Goal: Contribute content: Contribute content

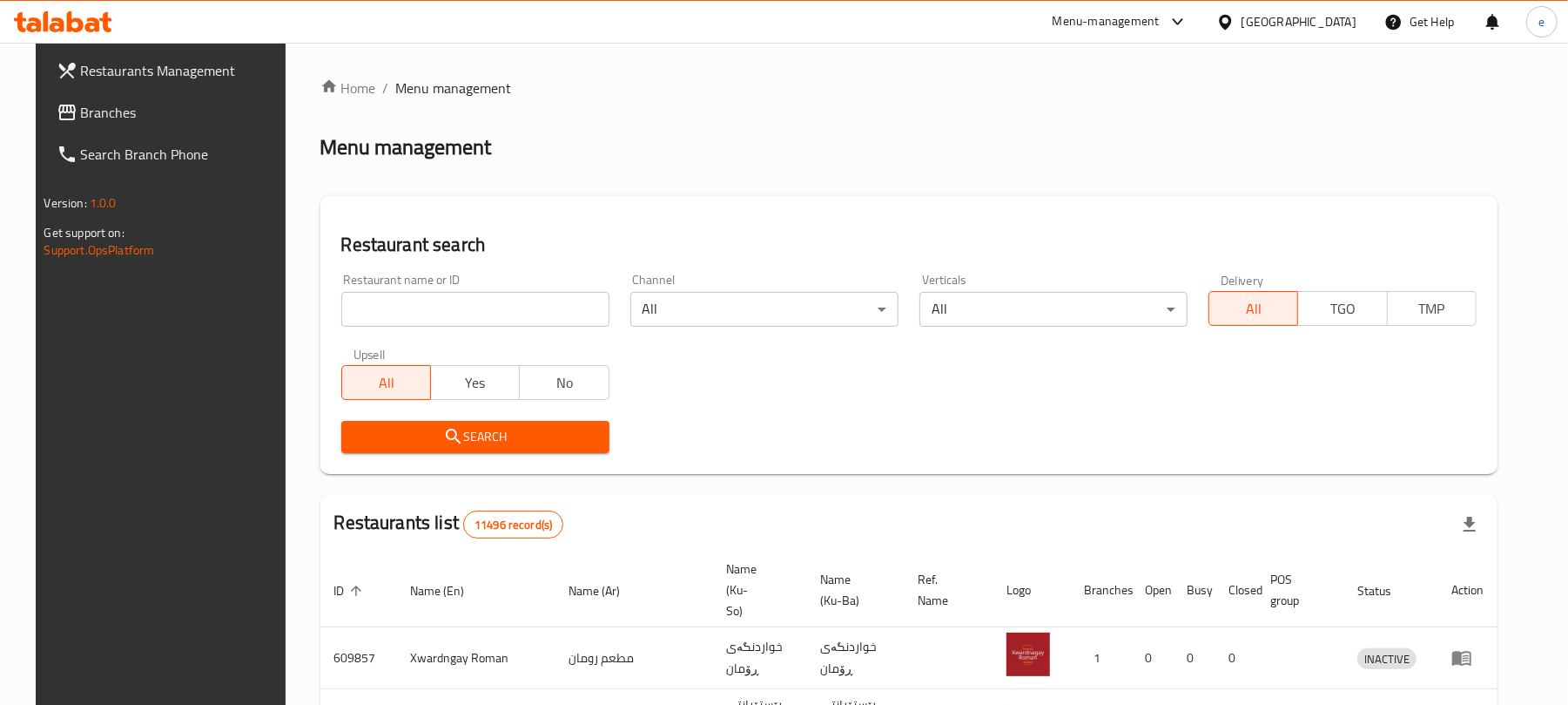
click at [456, 294] on input "search" at bounding box center [475, 309] width 268 height 34
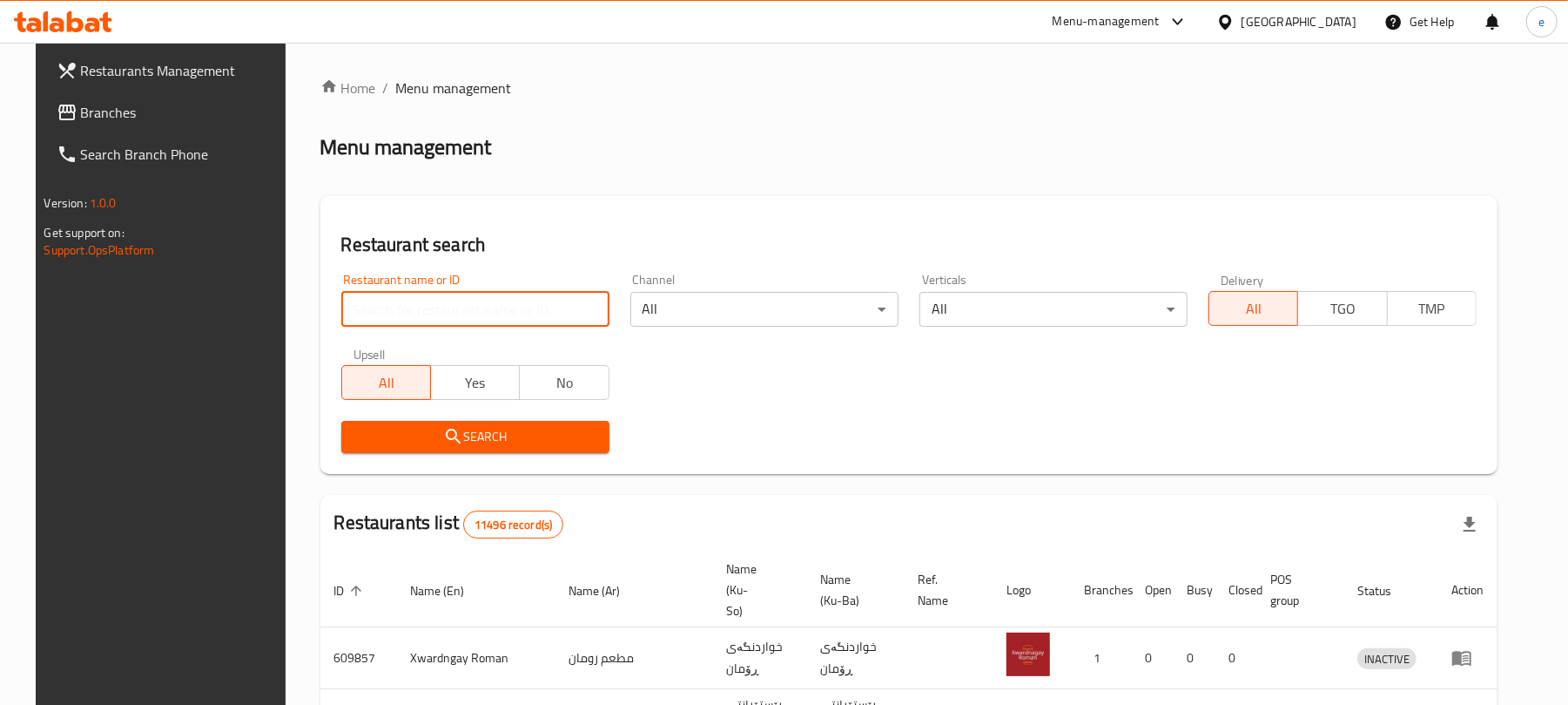
paste input "765138"
type input "765138"
click button "Search" at bounding box center [475, 436] width 268 height 33
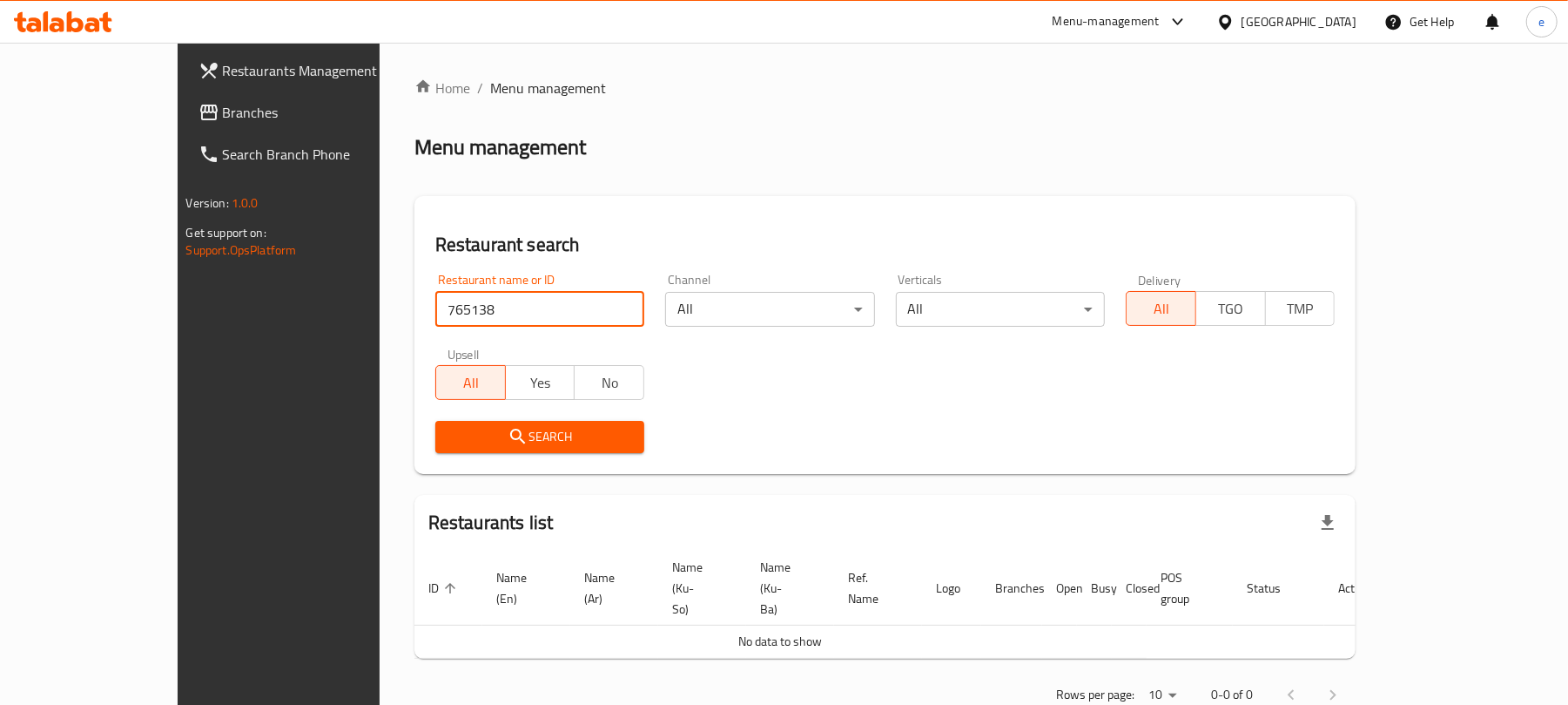
click at [223, 116] on span "Branches" at bounding box center [324, 113] width 203 height 20
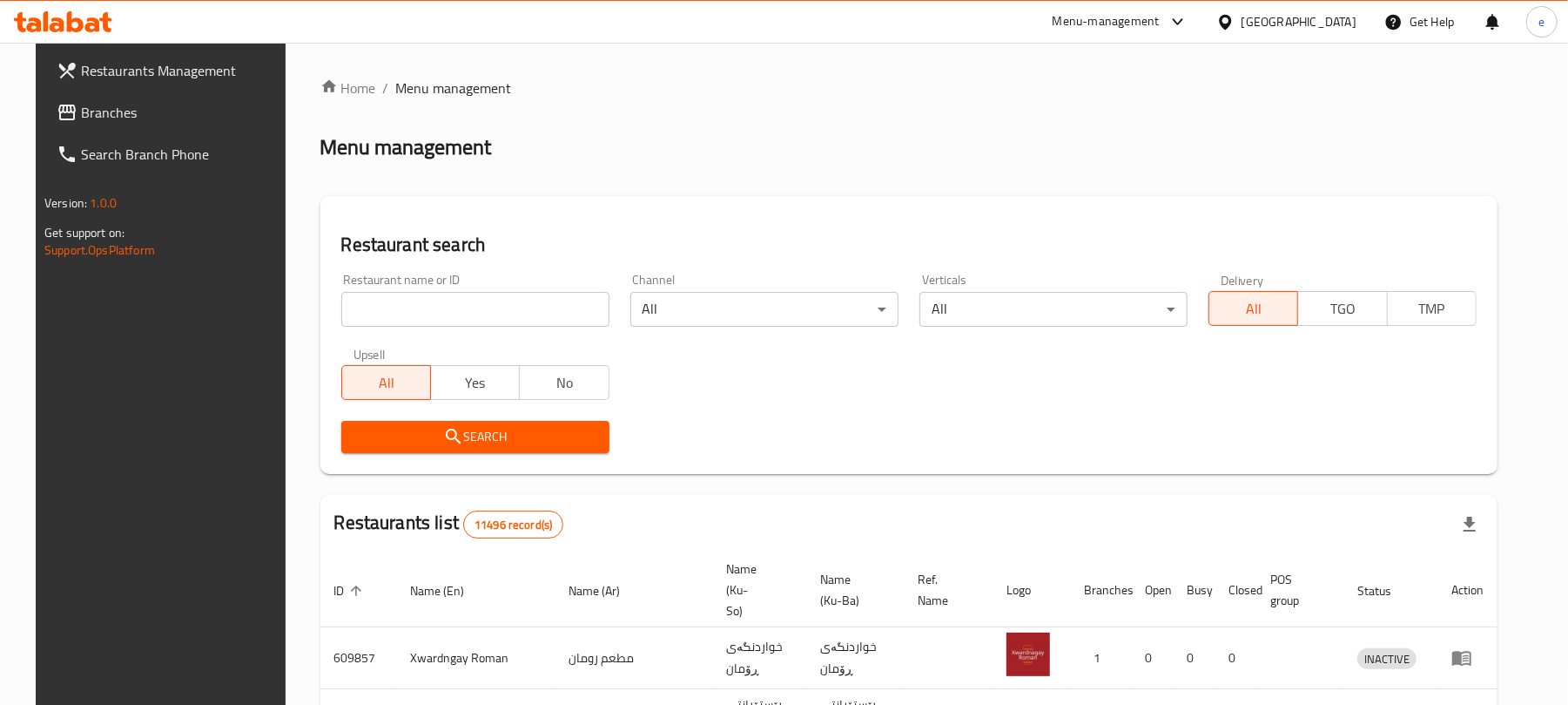
click at [102, 100] on link "Branches" at bounding box center [170, 112] width 255 height 42
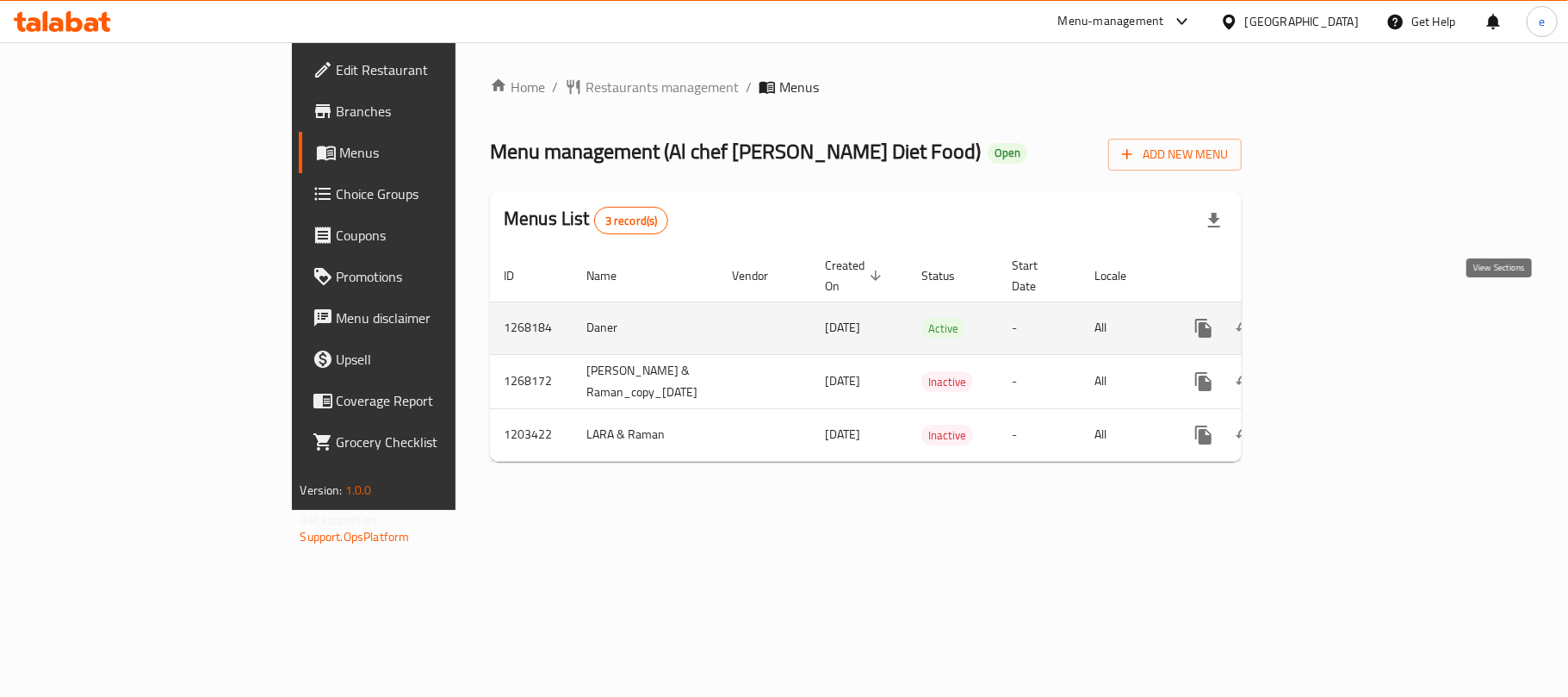
click at [1348, 326] on link "enhanced table" at bounding box center [1327, 327] width 41 height 41
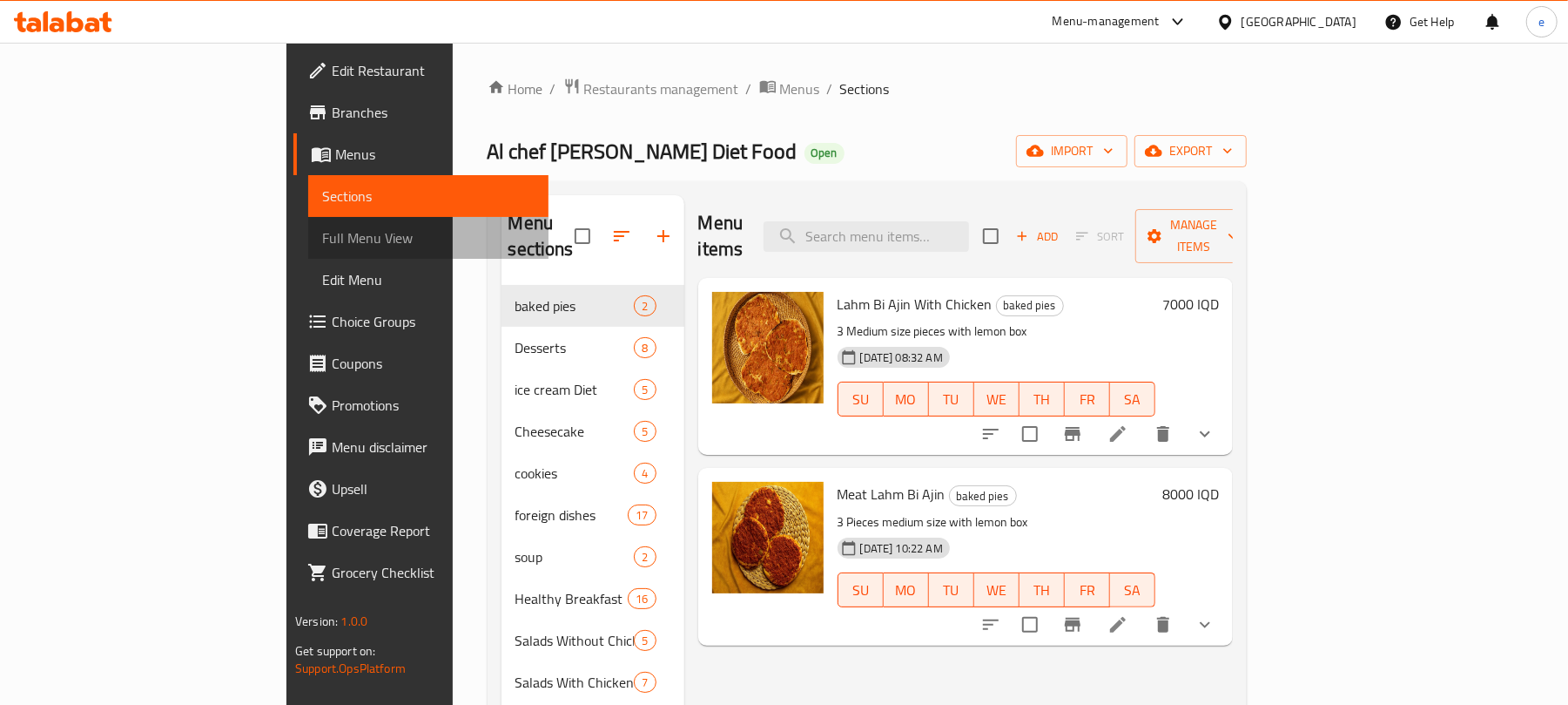
click at [323, 242] on span "Full Menu View" at bounding box center [428, 237] width 213 height 20
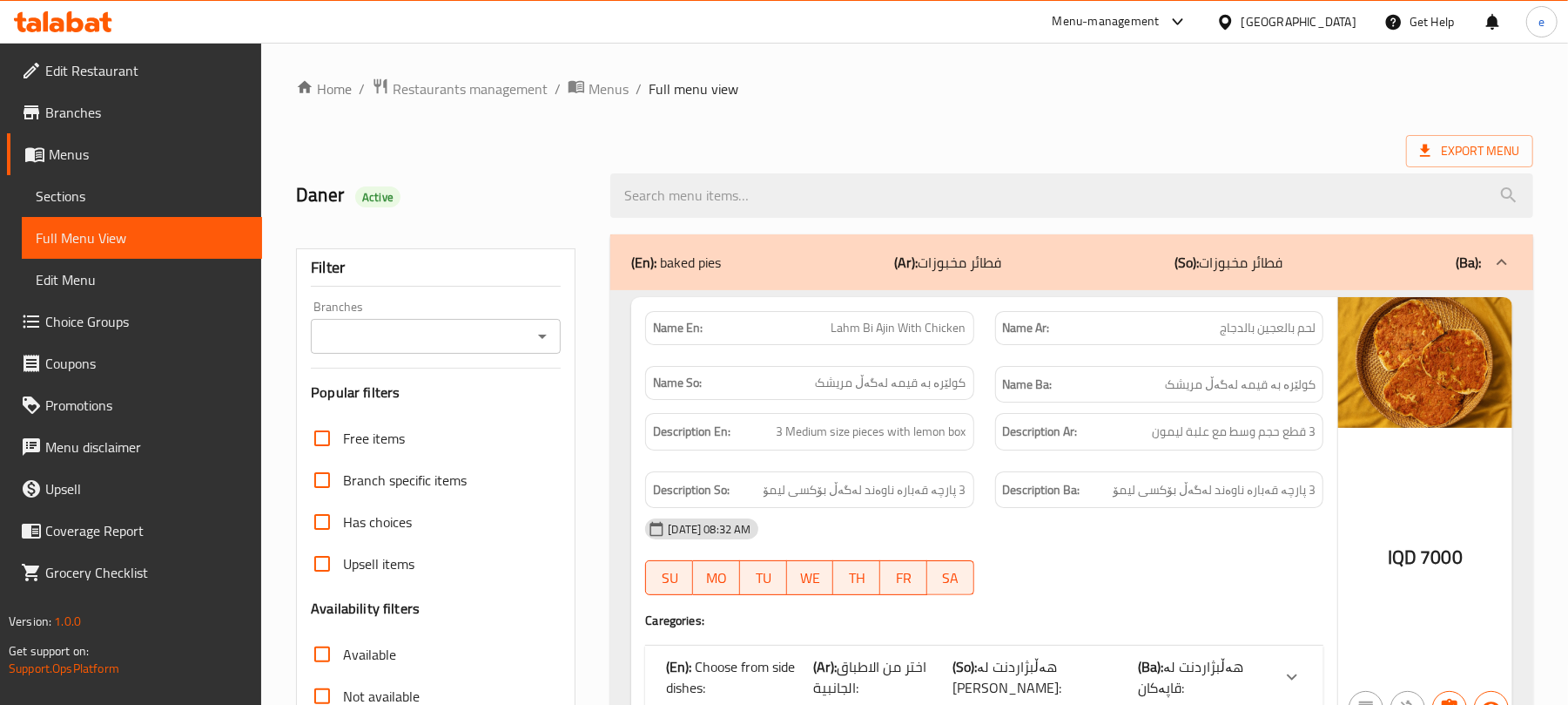
click at [550, 338] on icon "Open" at bounding box center [542, 336] width 20 height 20
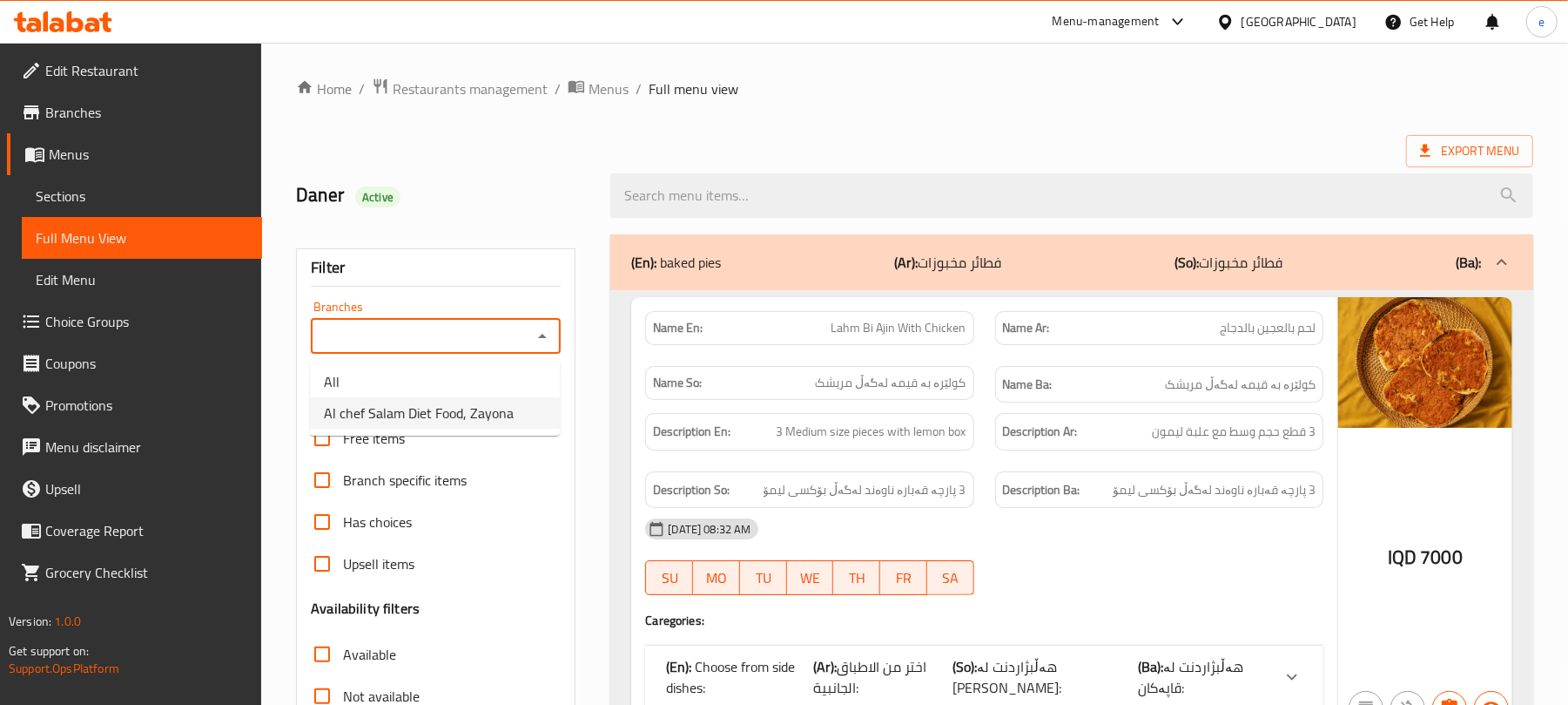
click at [484, 412] on span "Al chef Salam Diet Food, Zayona" at bounding box center [418, 413] width 190 height 20
type input "Al chef Salam Diet Food, Zayona"
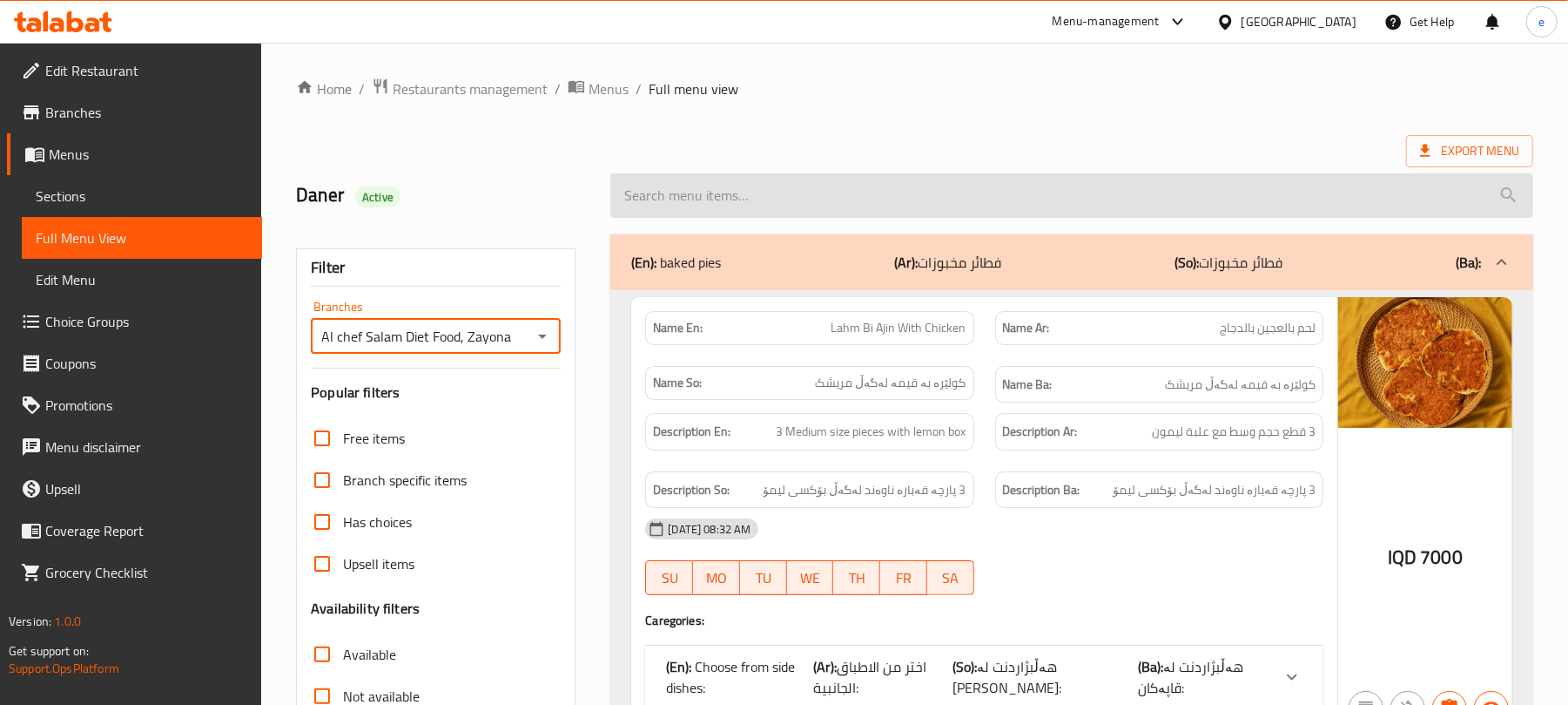
click at [705, 199] on input "search" at bounding box center [1072, 195] width 923 height 45
paste input "Belgian Chocolate Diet Cookies"
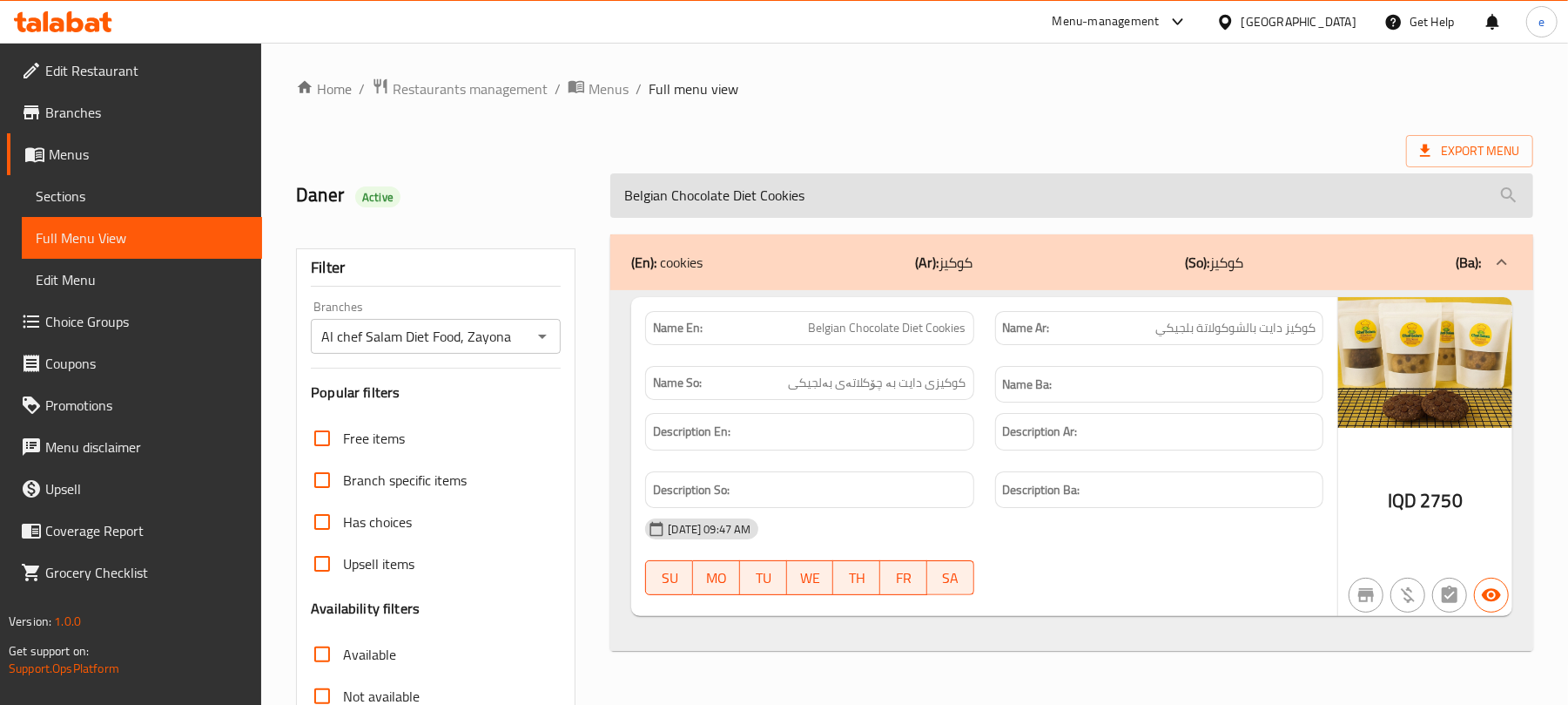
click at [850, 206] on input "Belgian Chocolate Diet Cookies" at bounding box center [1072, 195] width 923 height 45
paste input "Diet Eggplant Pickles With Fresh Lemon"
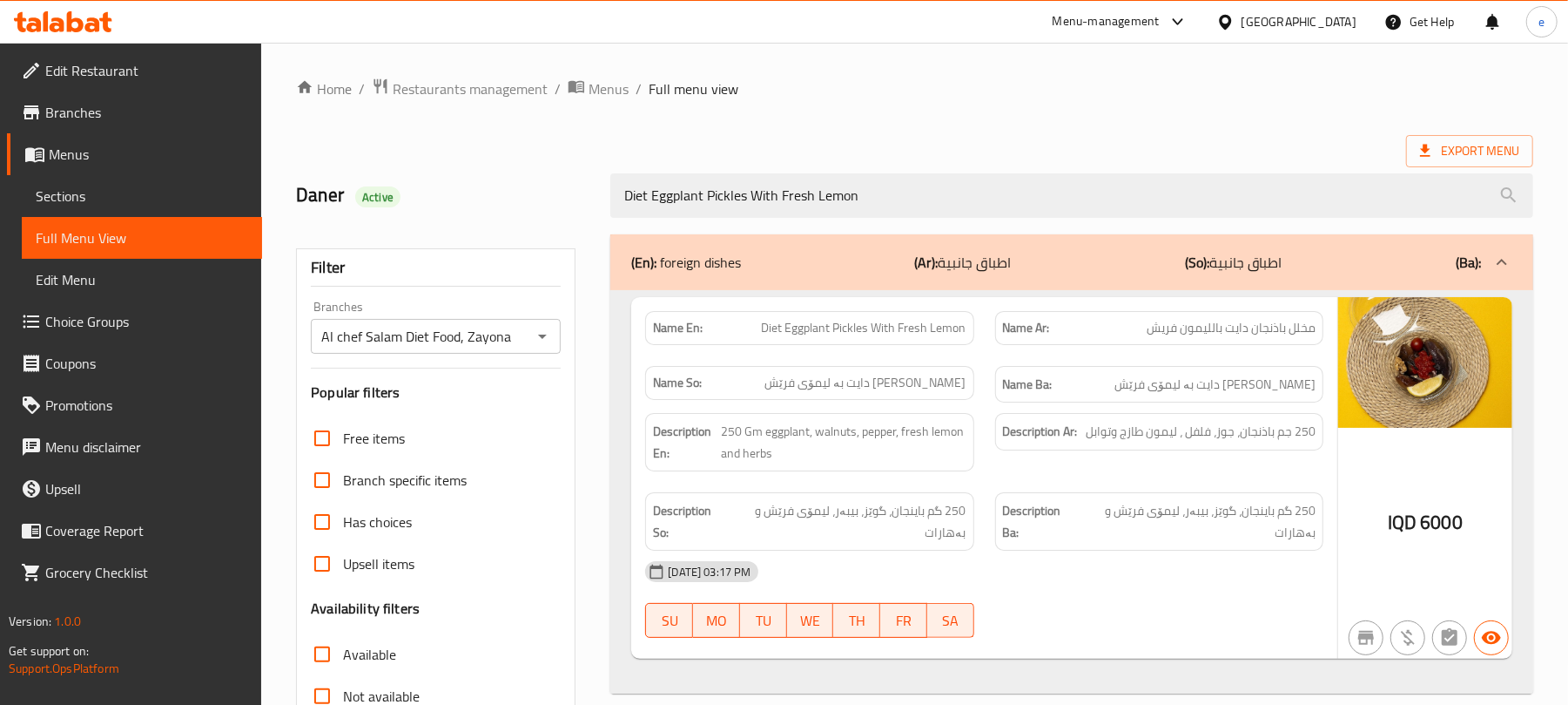
type input "Diet Eggplant Pickles With Fresh Lemon"
click at [537, 325] on button "Open" at bounding box center [542, 336] width 24 height 24
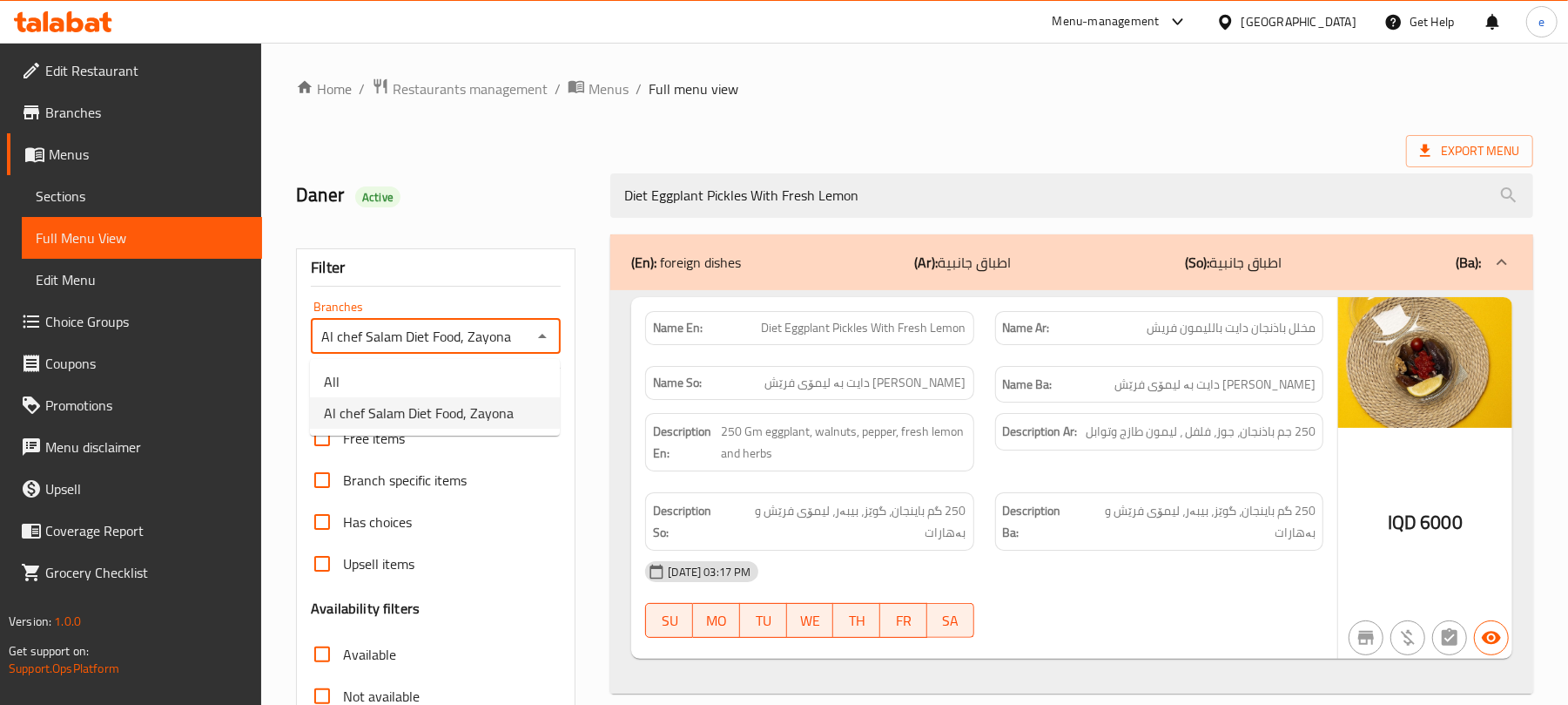
click at [474, 377] on li "All" at bounding box center [434, 381] width 250 height 32
click at [561, 333] on div "Filter Branches All Branches Popular filters Free items Branch specific items H…" at bounding box center [435, 570] width 280 height 644
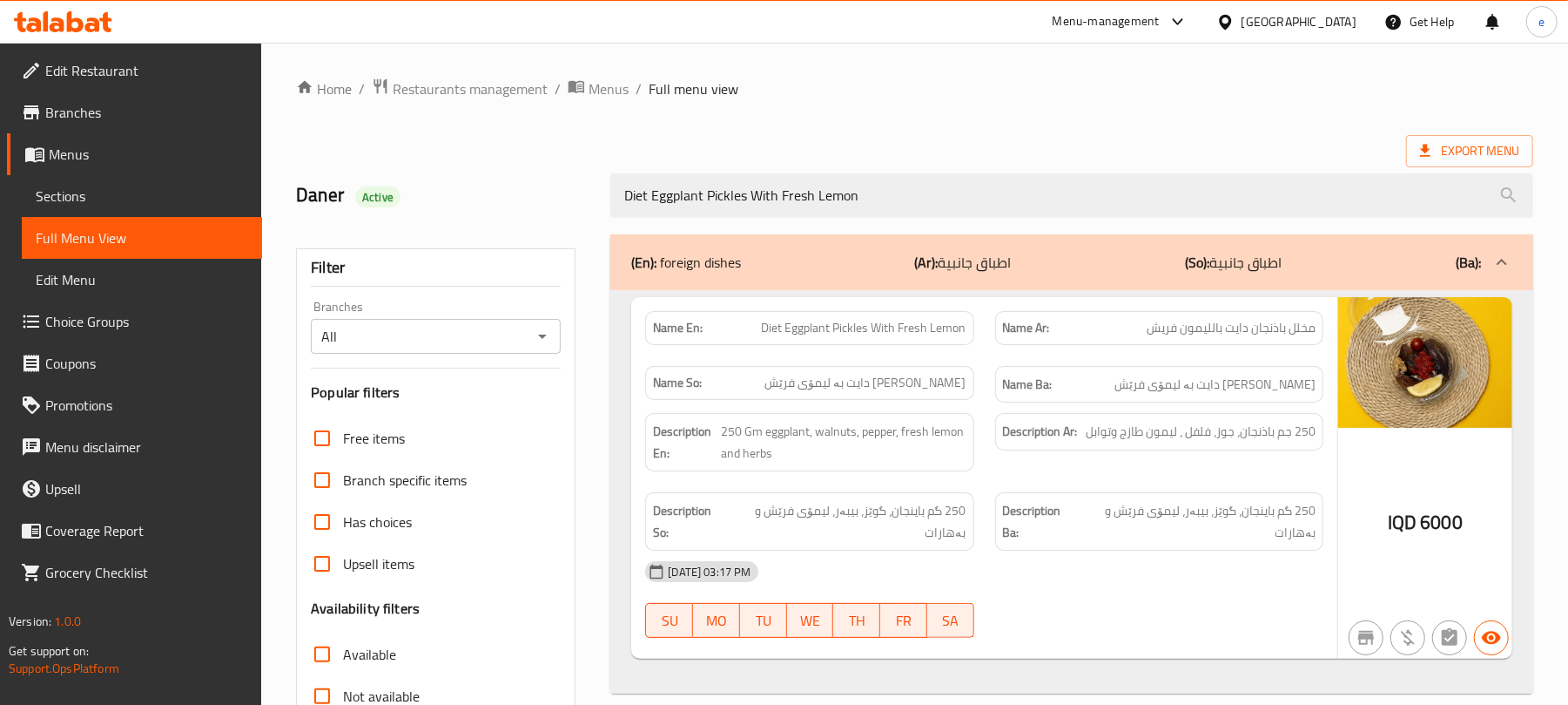
click at [548, 338] on icon "Open" at bounding box center [542, 336] width 20 height 20
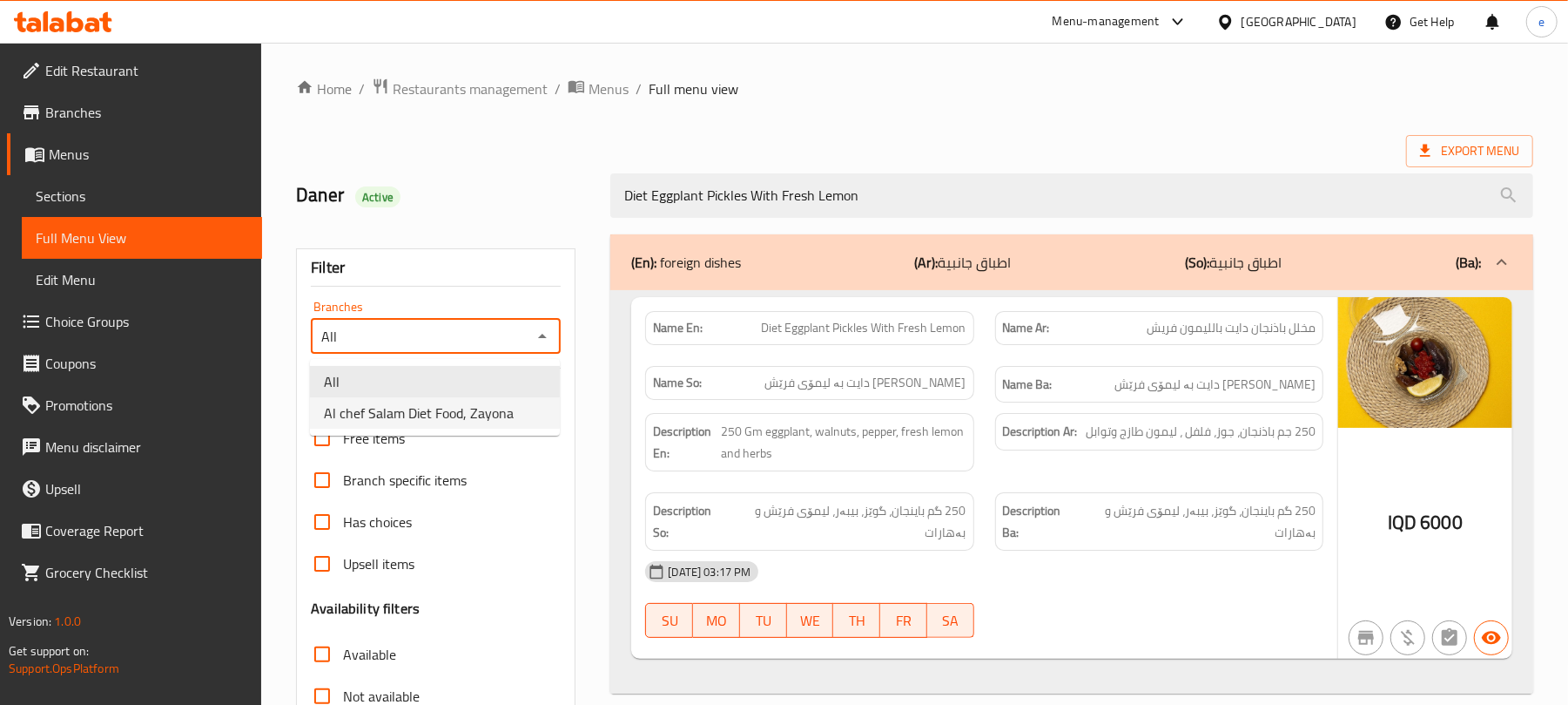
click at [509, 408] on span "Al chef Salam Diet Food, Zayona" at bounding box center [418, 413] width 190 height 20
type input "Al chef Salam Diet Food, Zayona"
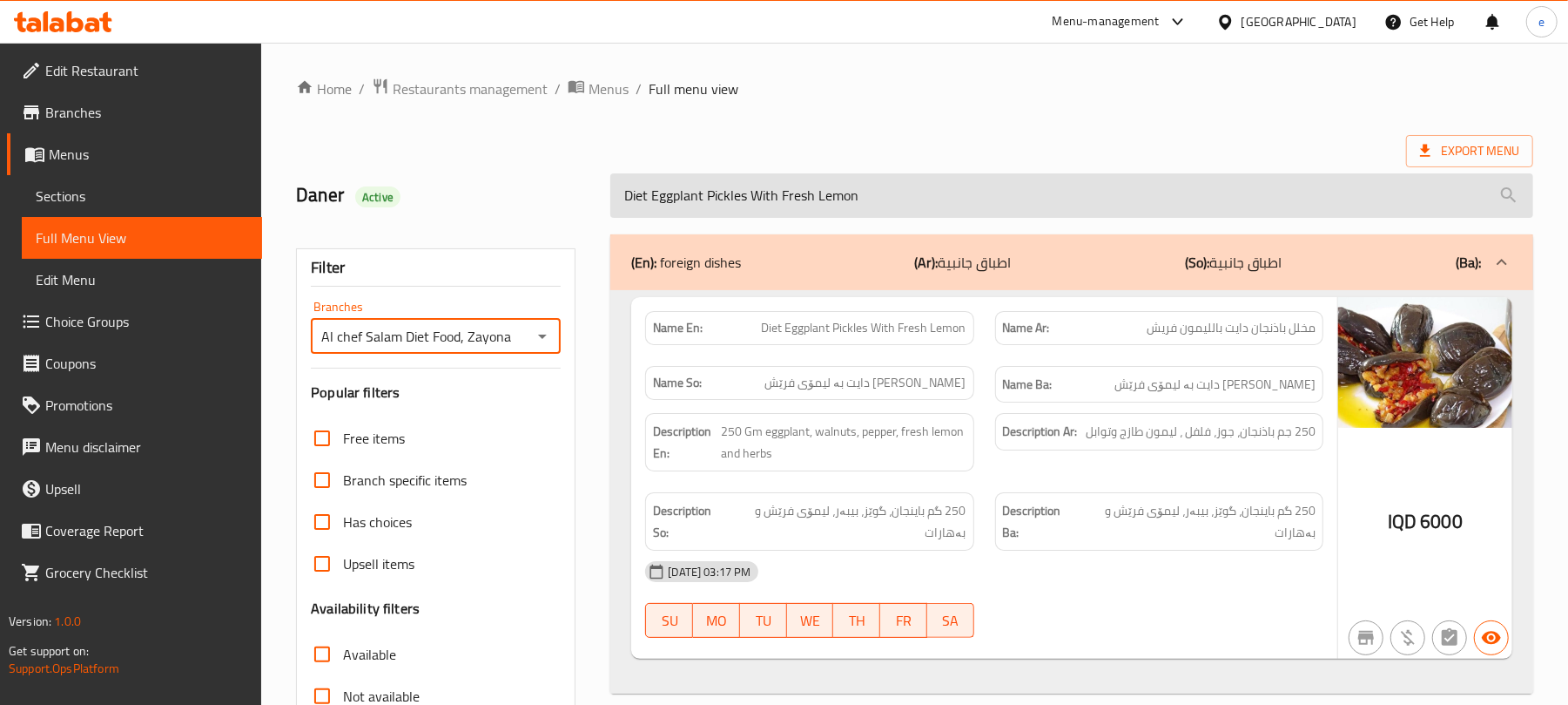
click at [686, 193] on input "Diet Eggplant Pickles With Fresh Lemon" at bounding box center [1072, 195] width 923 height 45
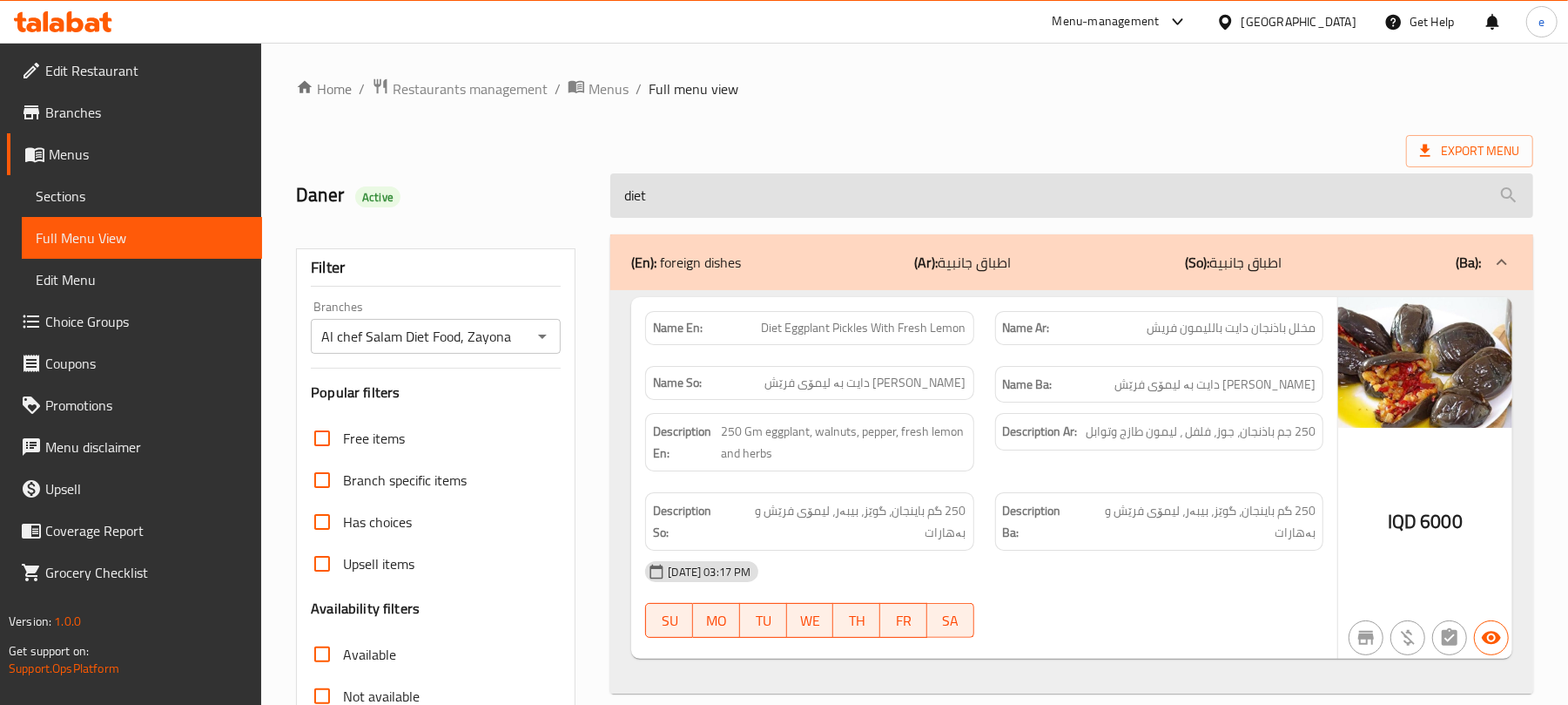
click at [715, 203] on input "diet" at bounding box center [1072, 195] width 923 height 45
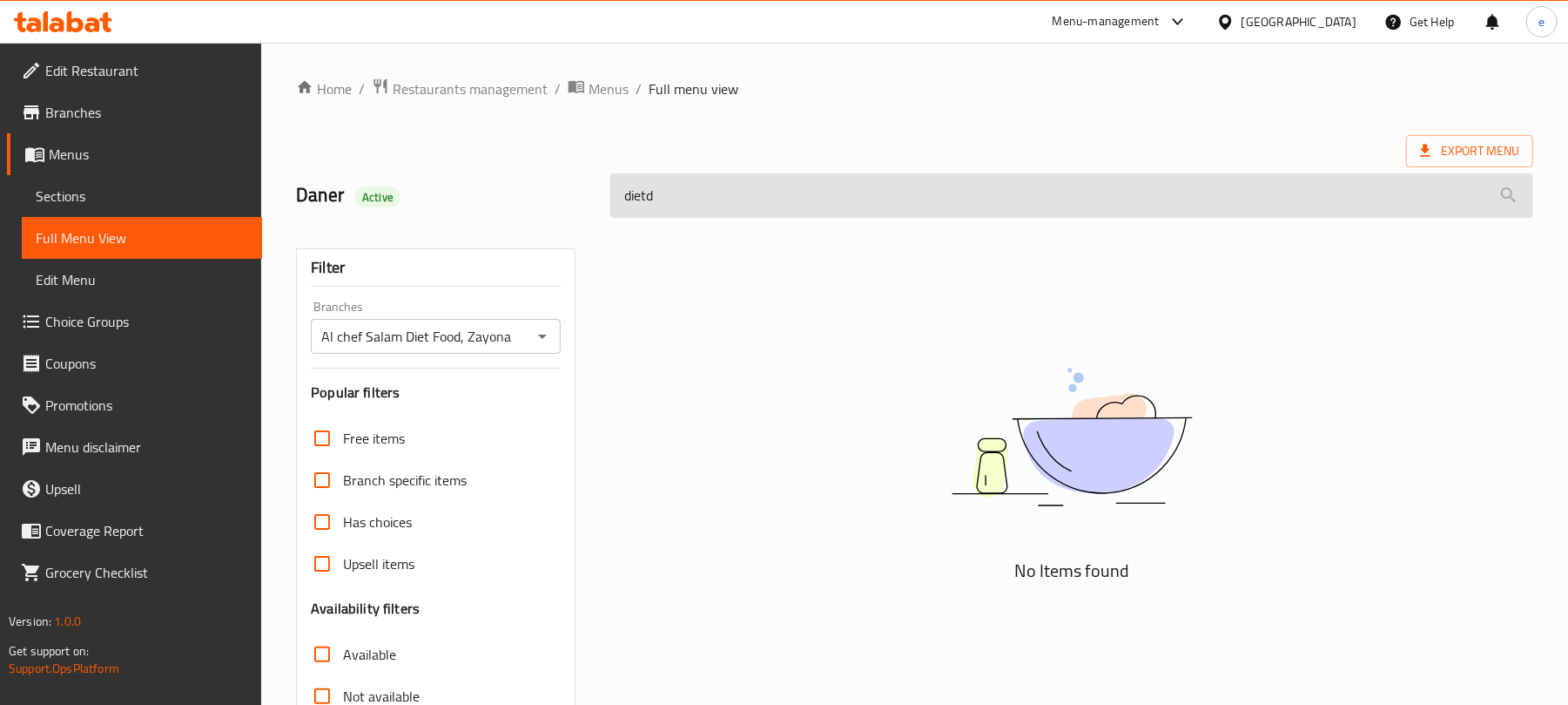
type input "dietdi"
click at [715, 203] on input "dietdi" at bounding box center [1072, 195] width 923 height 45
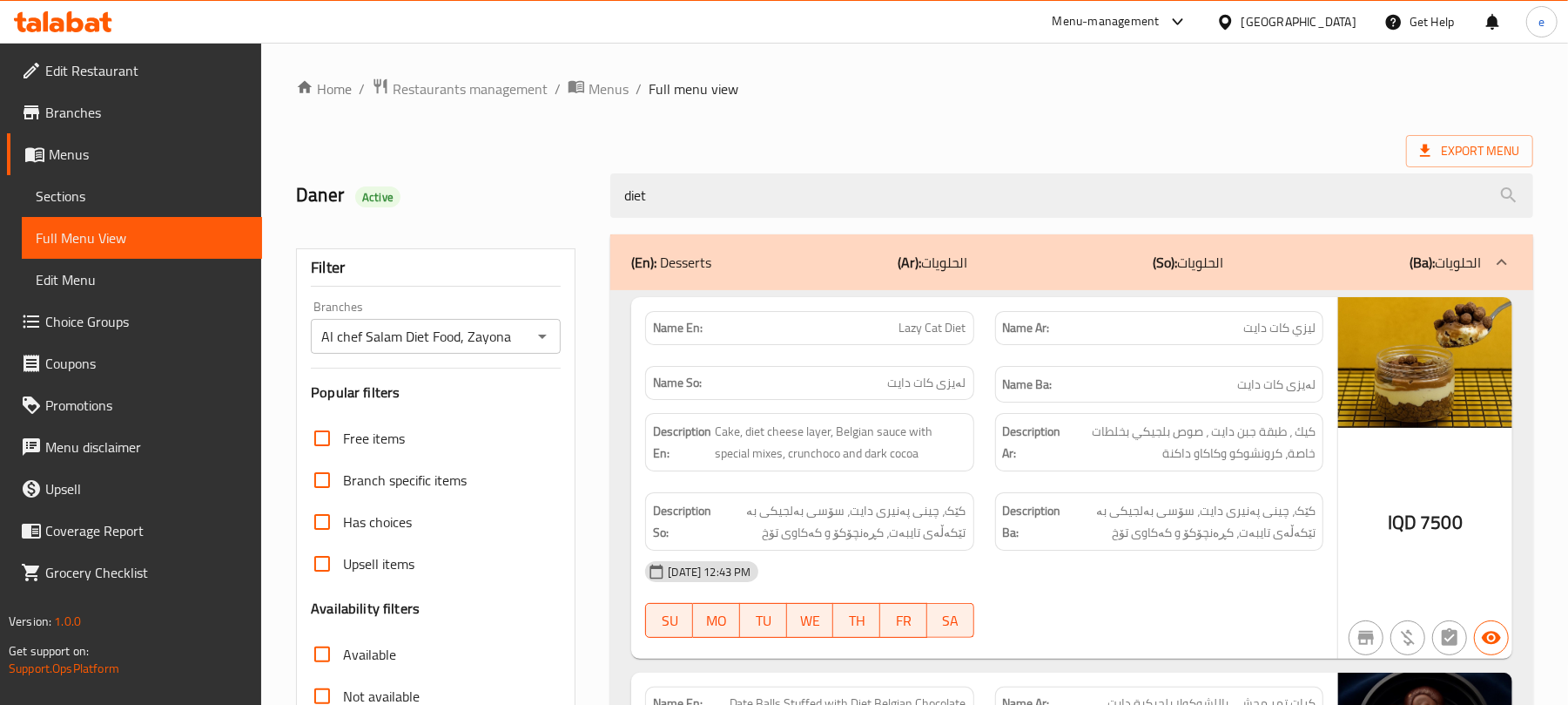
click at [795, 282] on div "(En): Desserts (Ar): الحلويات (So): الحلويات (Ba): الحلويات" at bounding box center [1072, 262] width 923 height 56
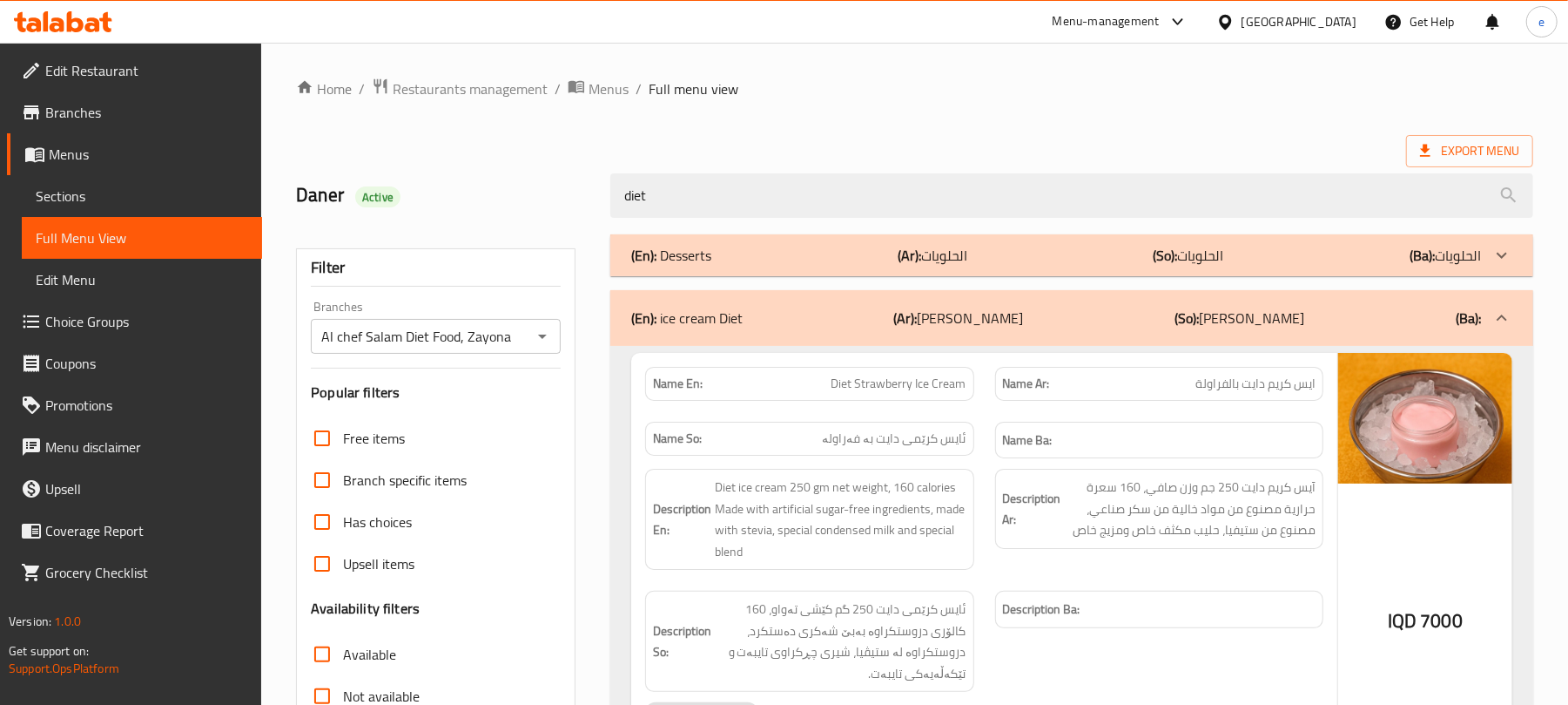
click at [874, 326] on div "(En): ice cream Diet (Ar): [PERSON_NAME] (So): [PERSON_NAME] (Ba):" at bounding box center [1056, 318] width 850 height 20
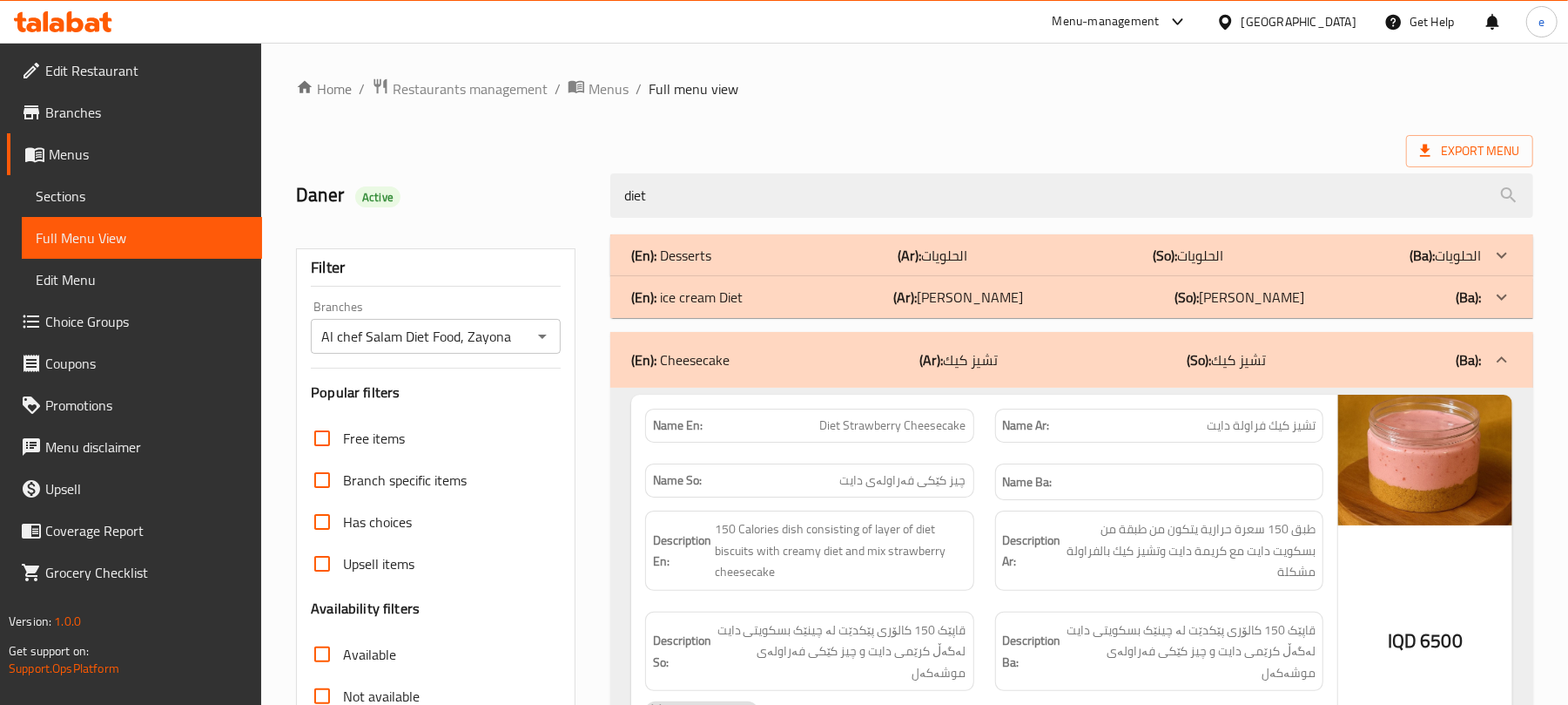
click at [883, 357] on div "(En): Cheesecake (Ar): تشيز كيك (So): تشيز كيك (Ba):" at bounding box center [1056, 360] width 850 height 20
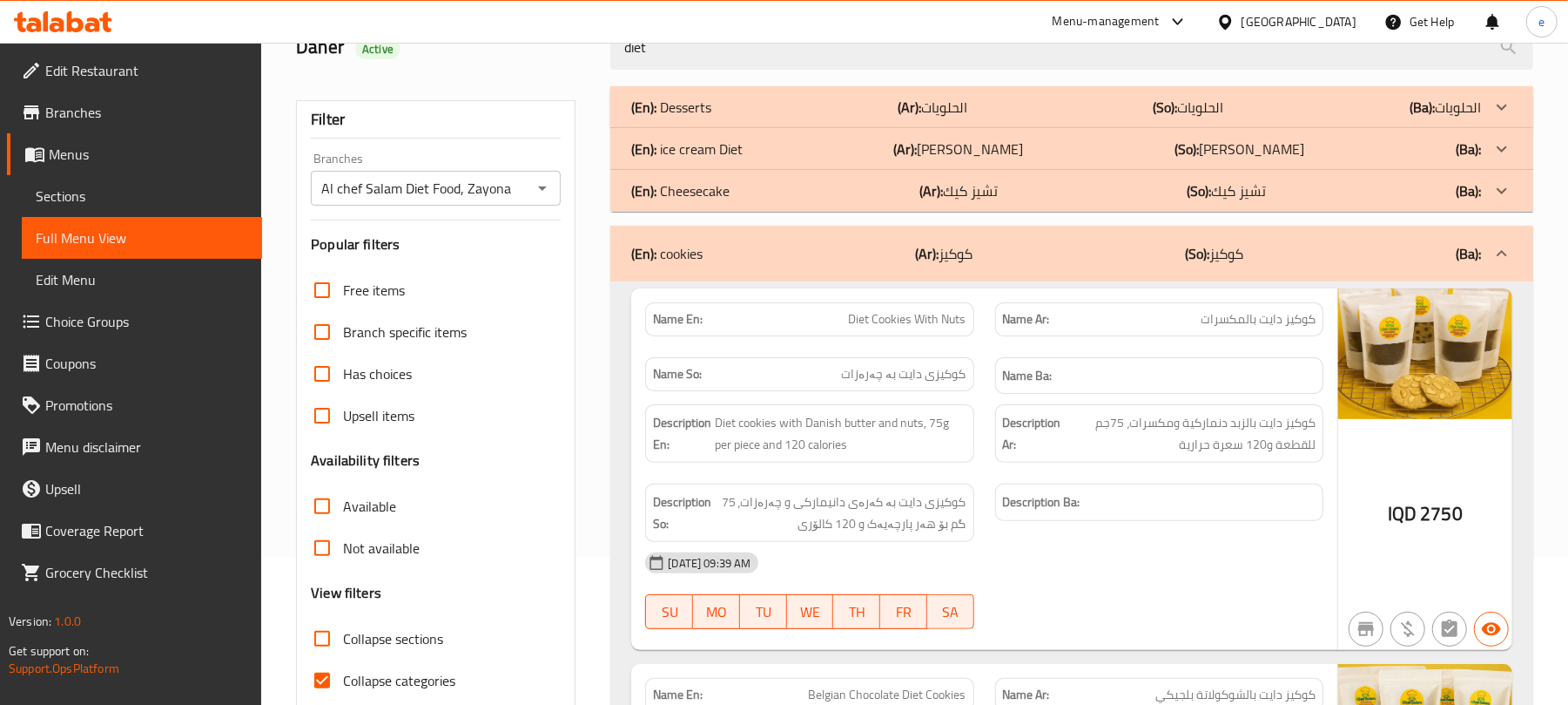
scroll to position [232, 0]
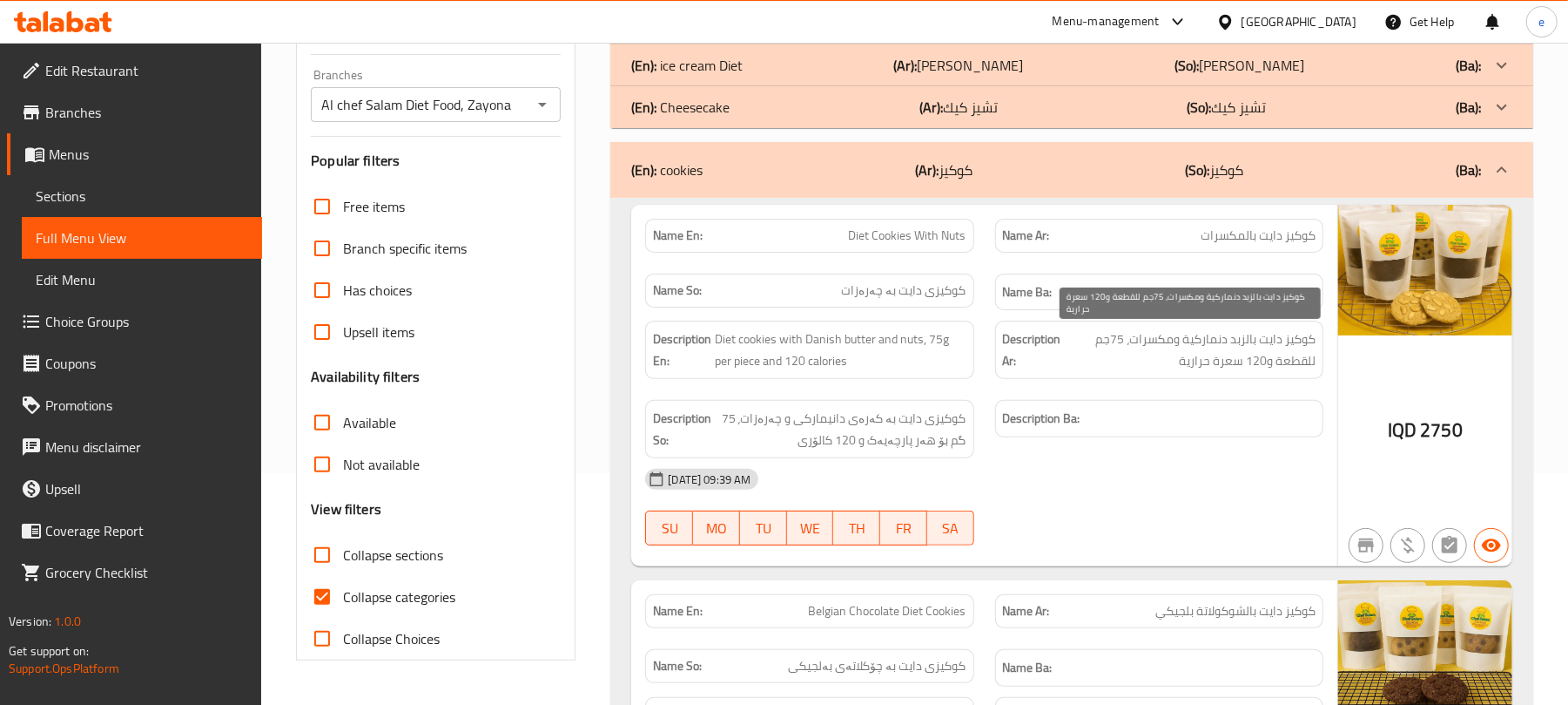
click at [1210, 347] on span "كوكيز دايت بالزبد دنماركية ومكسرات، 75جم للقطعة و120 سعرة حرارية" at bounding box center [1191, 350] width 251 height 43
copy span "دنماركية"
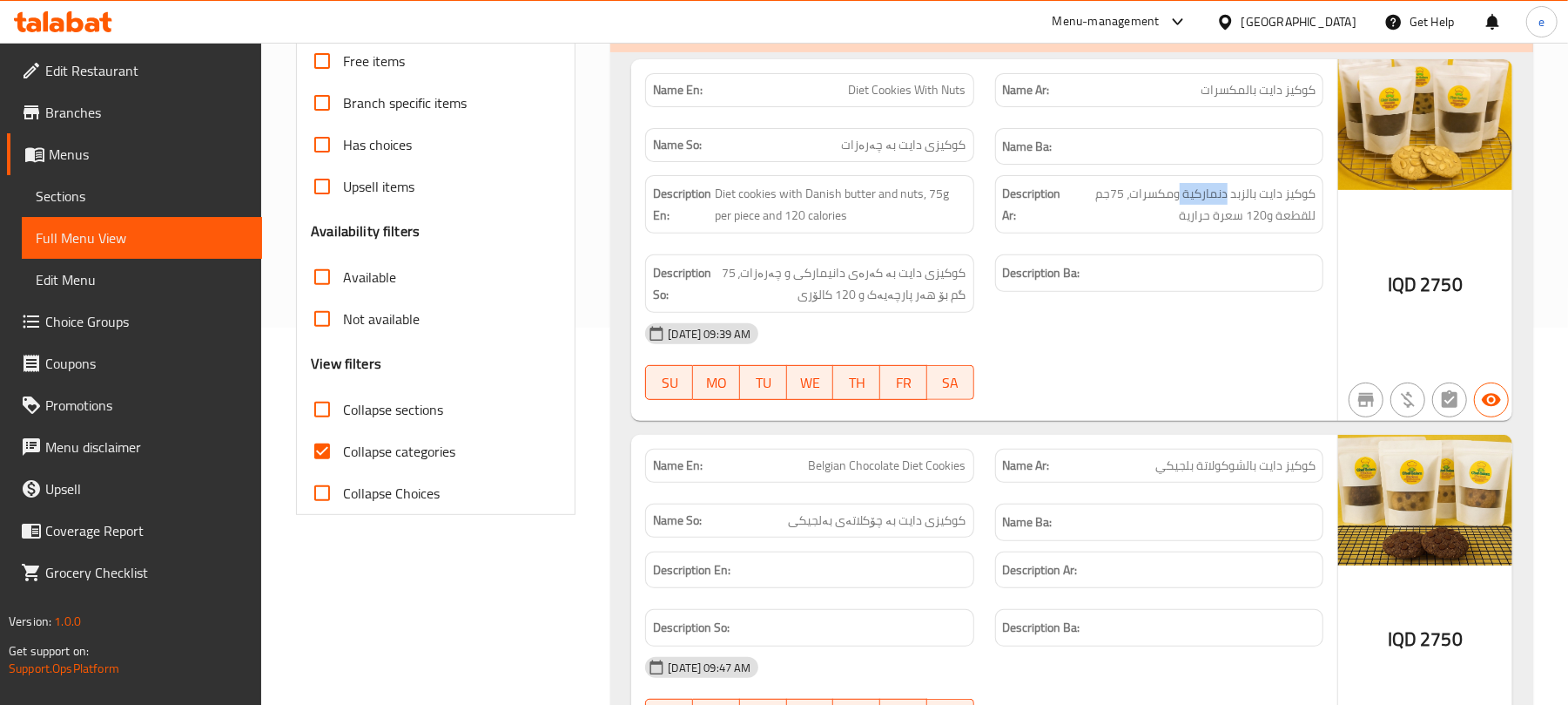
scroll to position [464, 0]
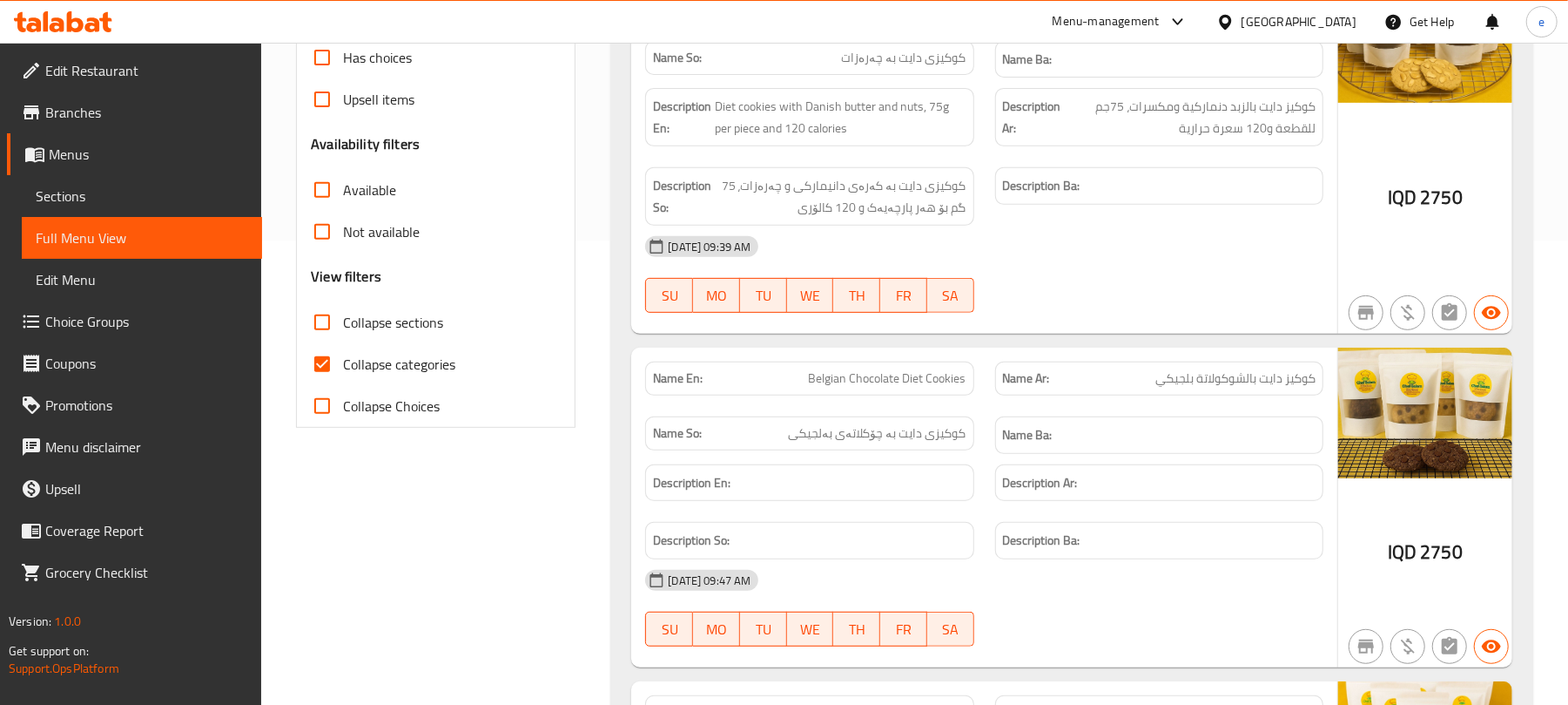
click at [903, 383] on span "Belgian Chocolate Diet Cookies" at bounding box center [888, 379] width 158 height 19
copy span "Belgian Chocolate Diet Cookies"
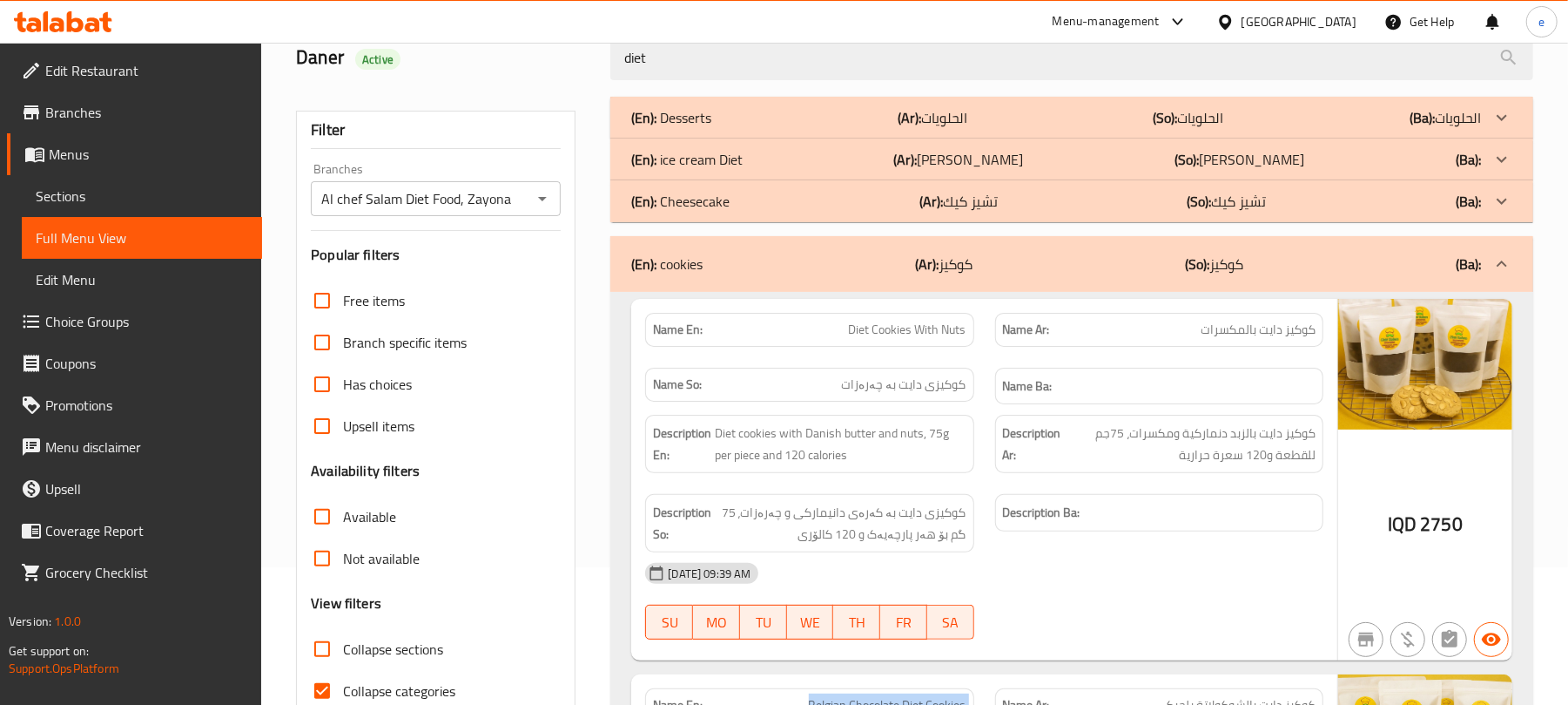
scroll to position [0, 0]
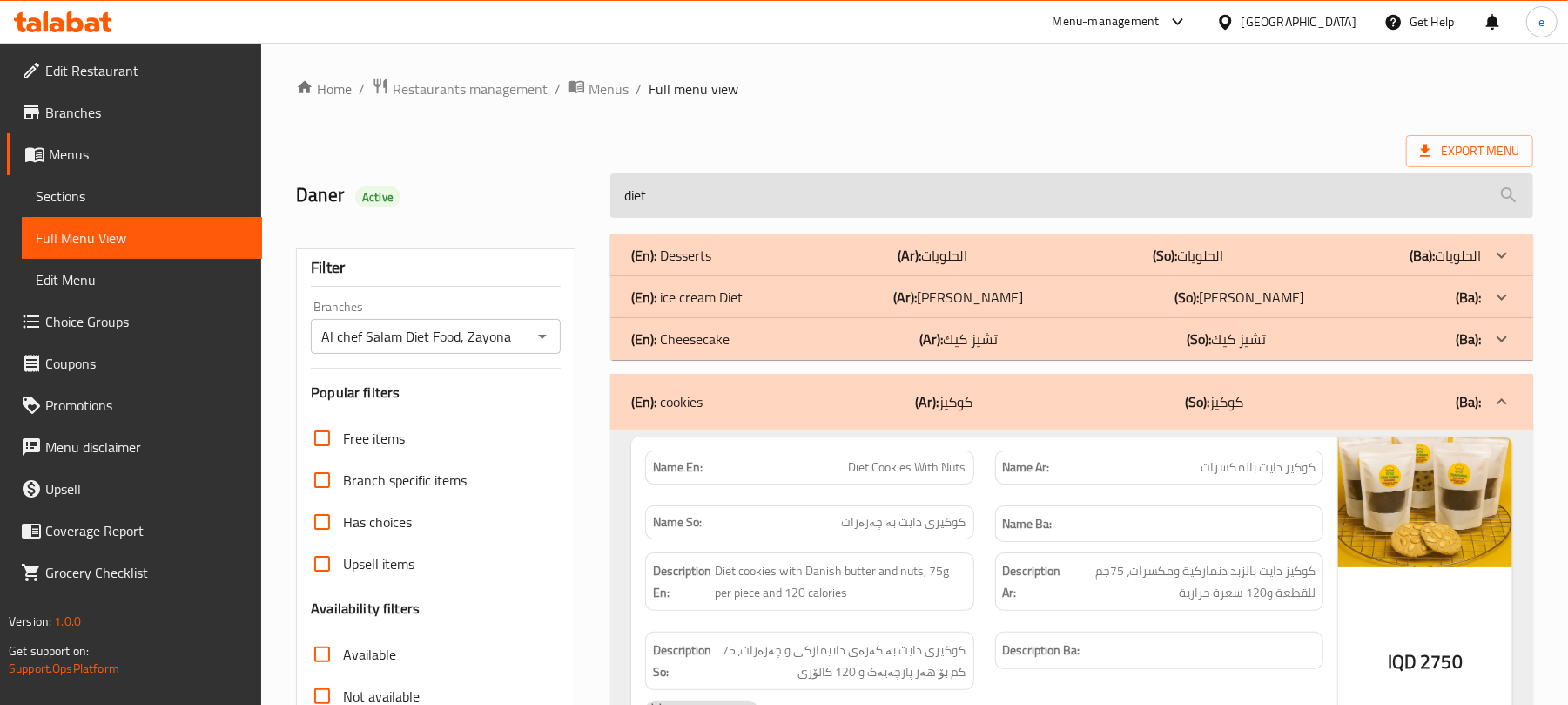
click at [714, 206] on input "diet" at bounding box center [1072, 195] width 923 height 45
paste input "Belgian Chocolate Diet Cookies"
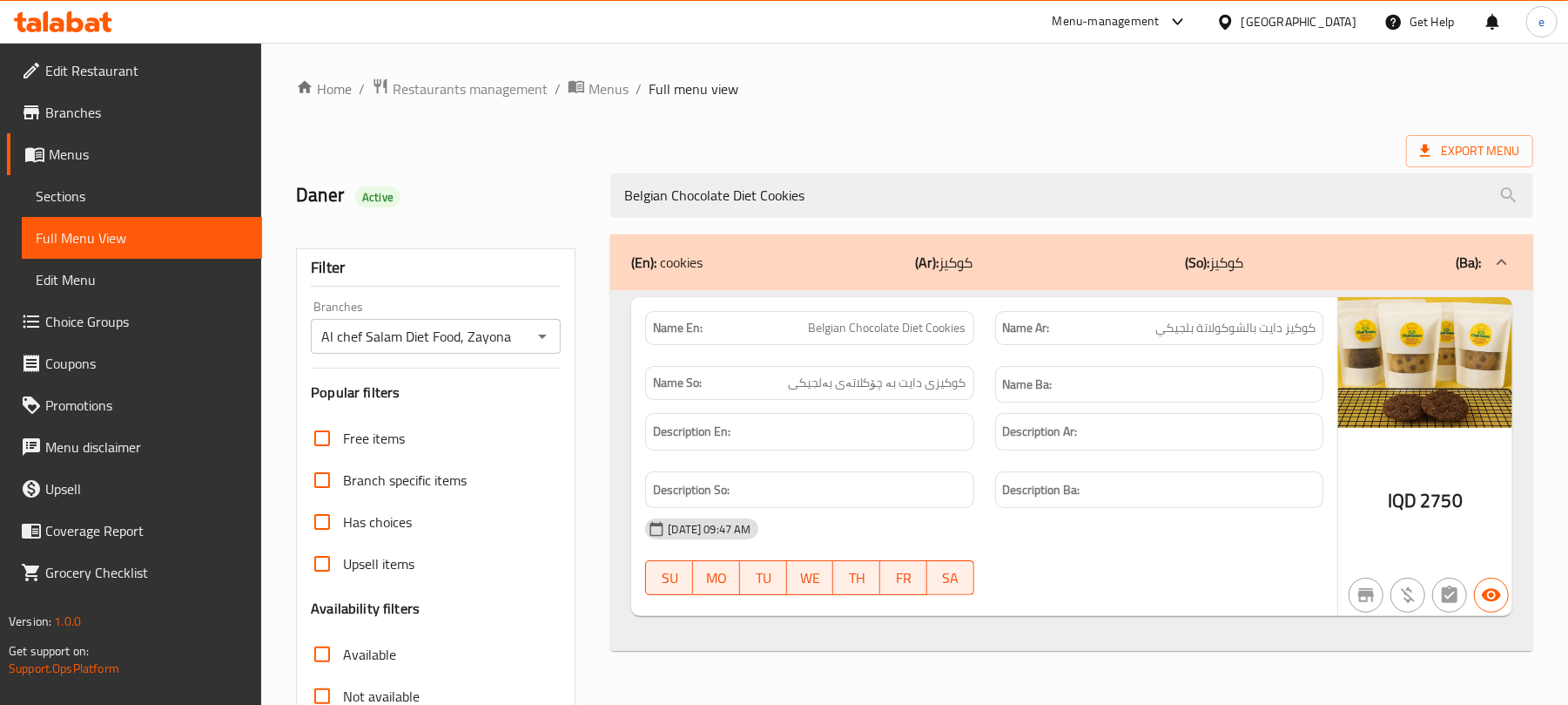
click at [542, 339] on icon "Open" at bounding box center [542, 336] width 20 height 20
type input "Belgian Chocolate Diet Cookies"
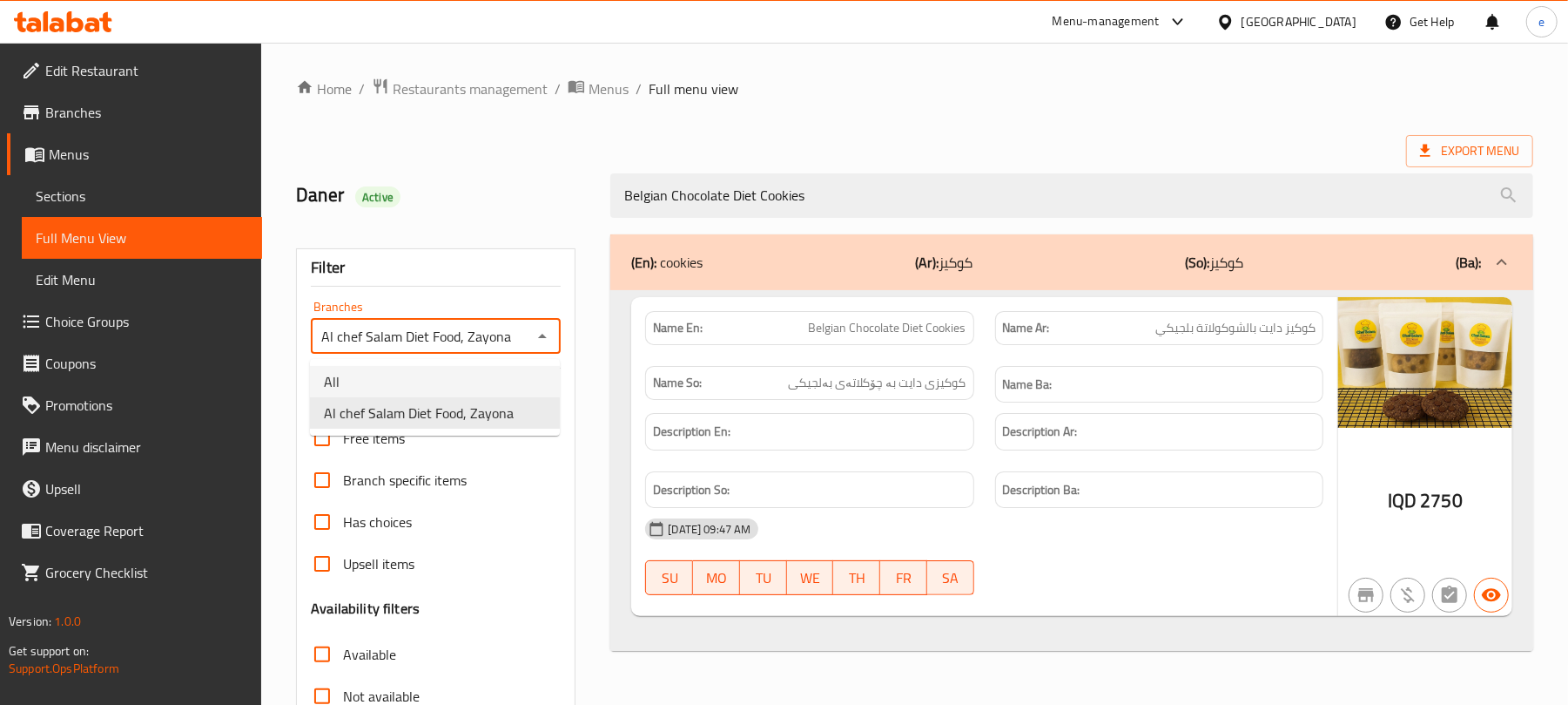
click at [500, 388] on li "All" at bounding box center [434, 381] width 250 height 32
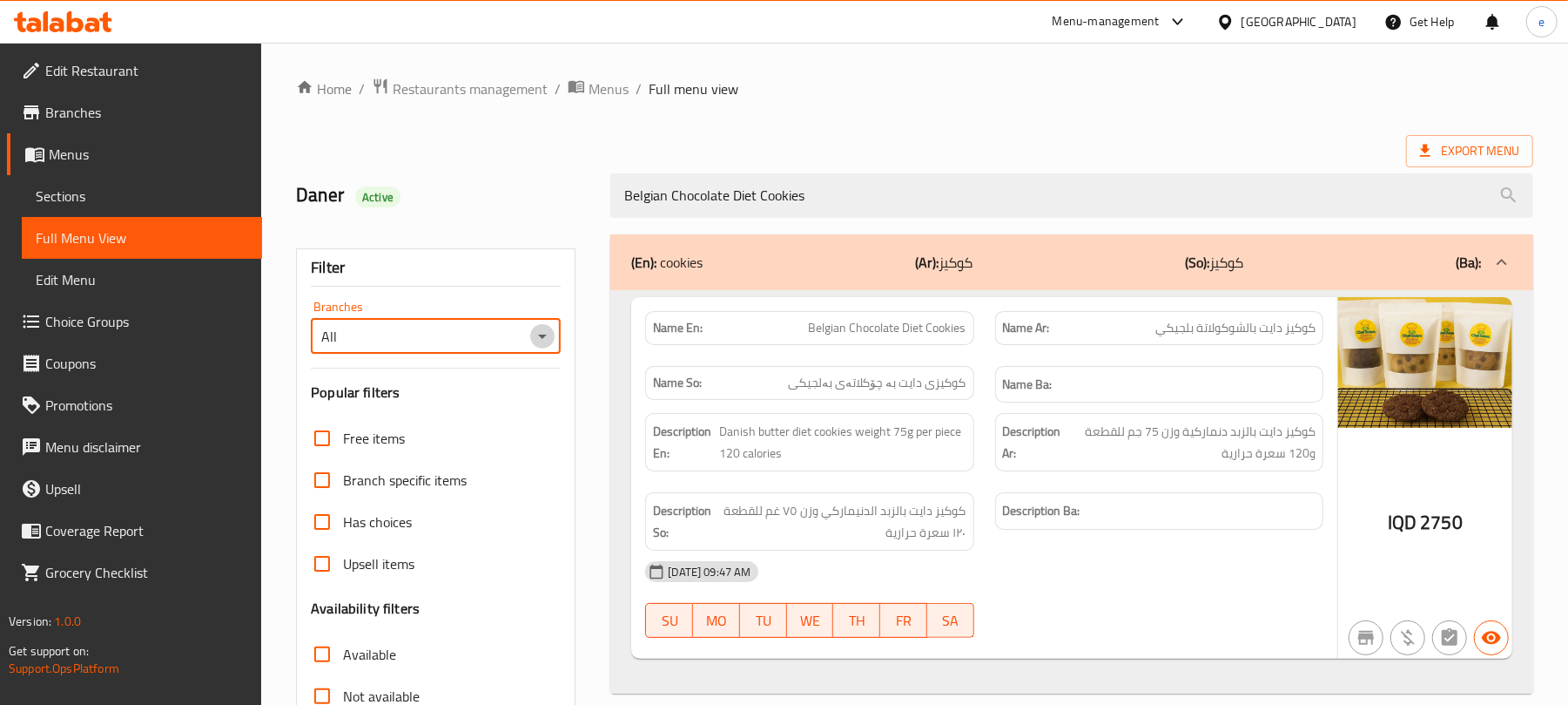
click at [542, 332] on icon "Open" at bounding box center [542, 336] width 20 height 20
click at [475, 408] on span "Al chef Salam Diet Food, Zayona" at bounding box center [418, 413] width 190 height 20
click at [540, 331] on icon "Open" at bounding box center [542, 336] width 20 height 20
click at [472, 364] on ul "All Al chef Salam Diet Food, Zayona" at bounding box center [434, 397] width 250 height 76
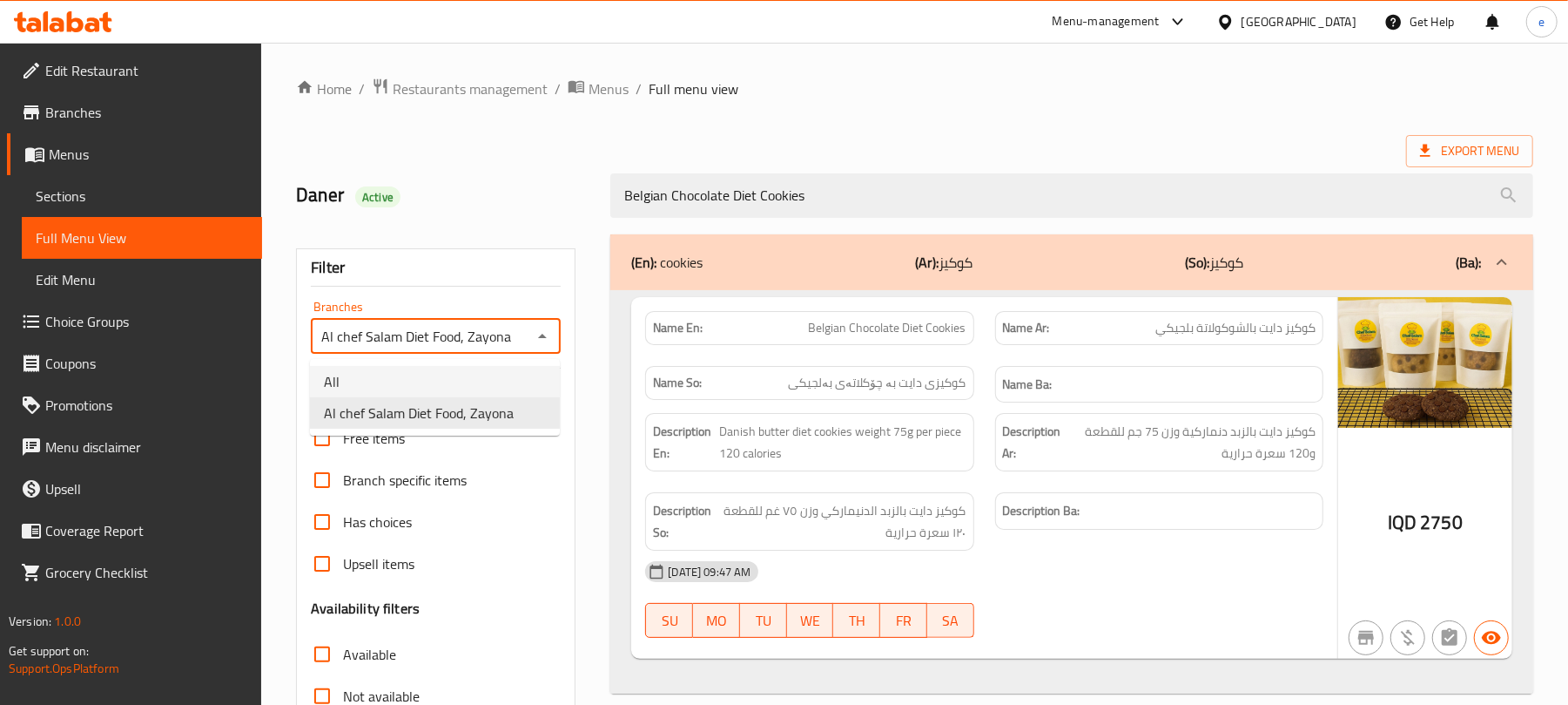
click at [474, 381] on li "All" at bounding box center [434, 381] width 250 height 32
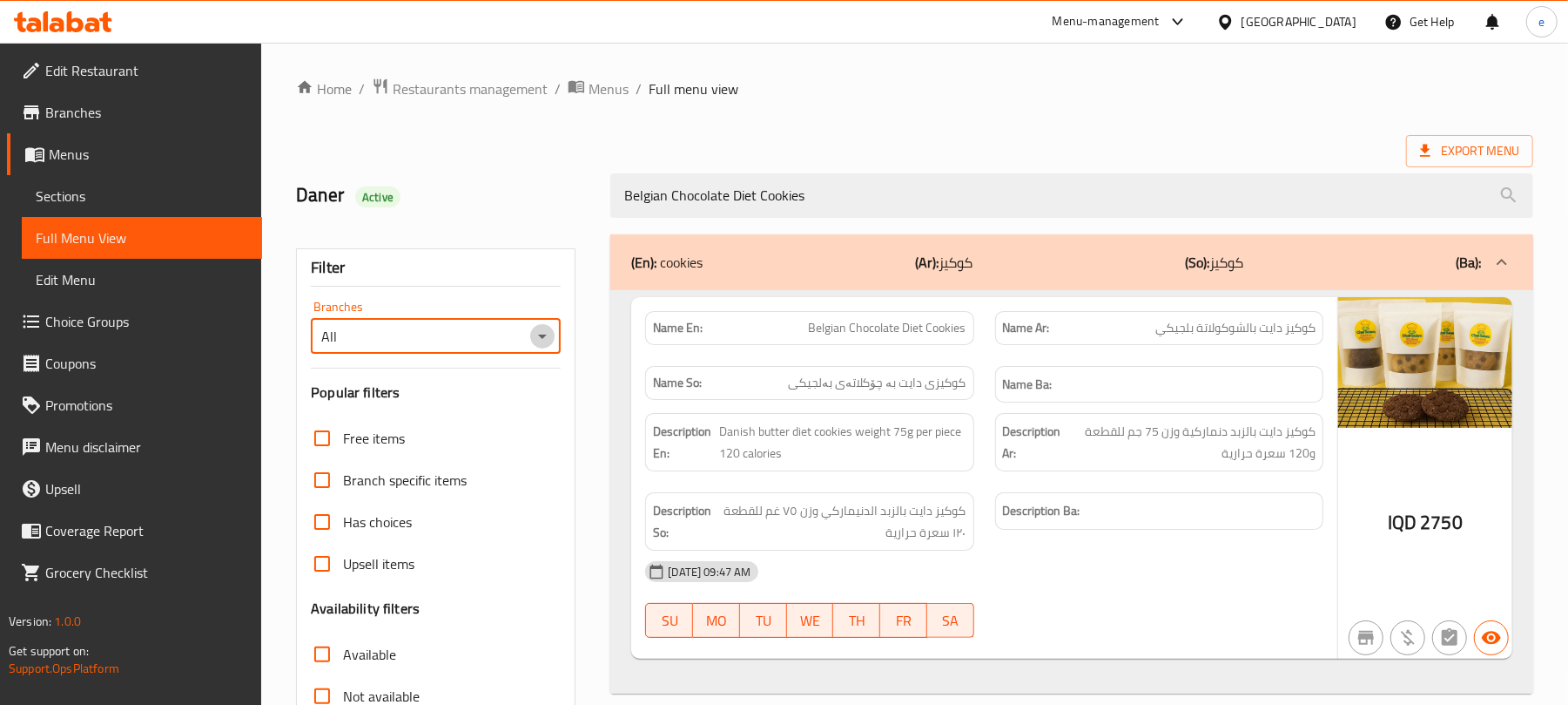
click at [544, 338] on icon "Open" at bounding box center [542, 337] width 8 height 5
click at [522, 411] on li "Al chef Salam Diet Food, Zayona" at bounding box center [434, 413] width 250 height 32
click at [541, 336] on icon "Open" at bounding box center [542, 336] width 20 height 20
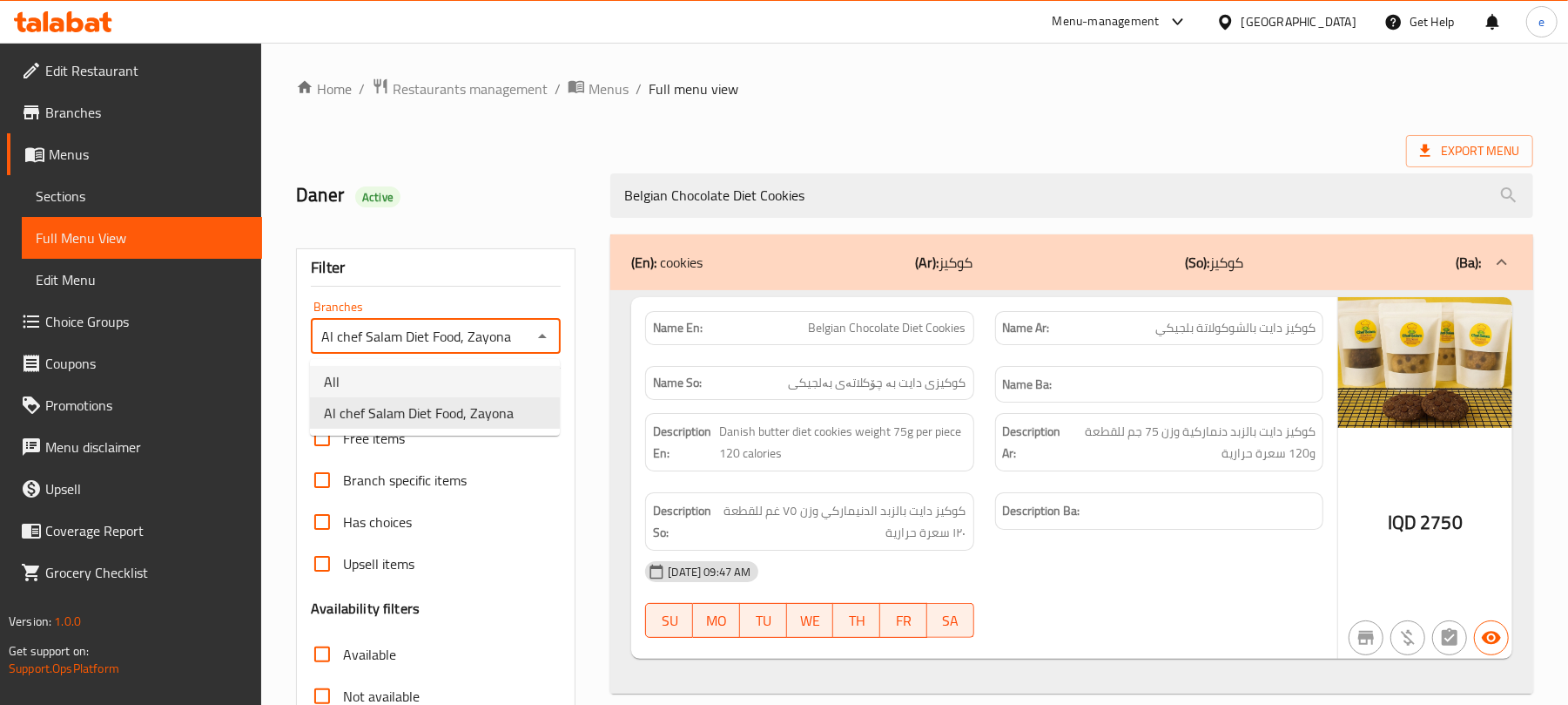
click at [495, 380] on li "All" at bounding box center [434, 381] width 250 height 32
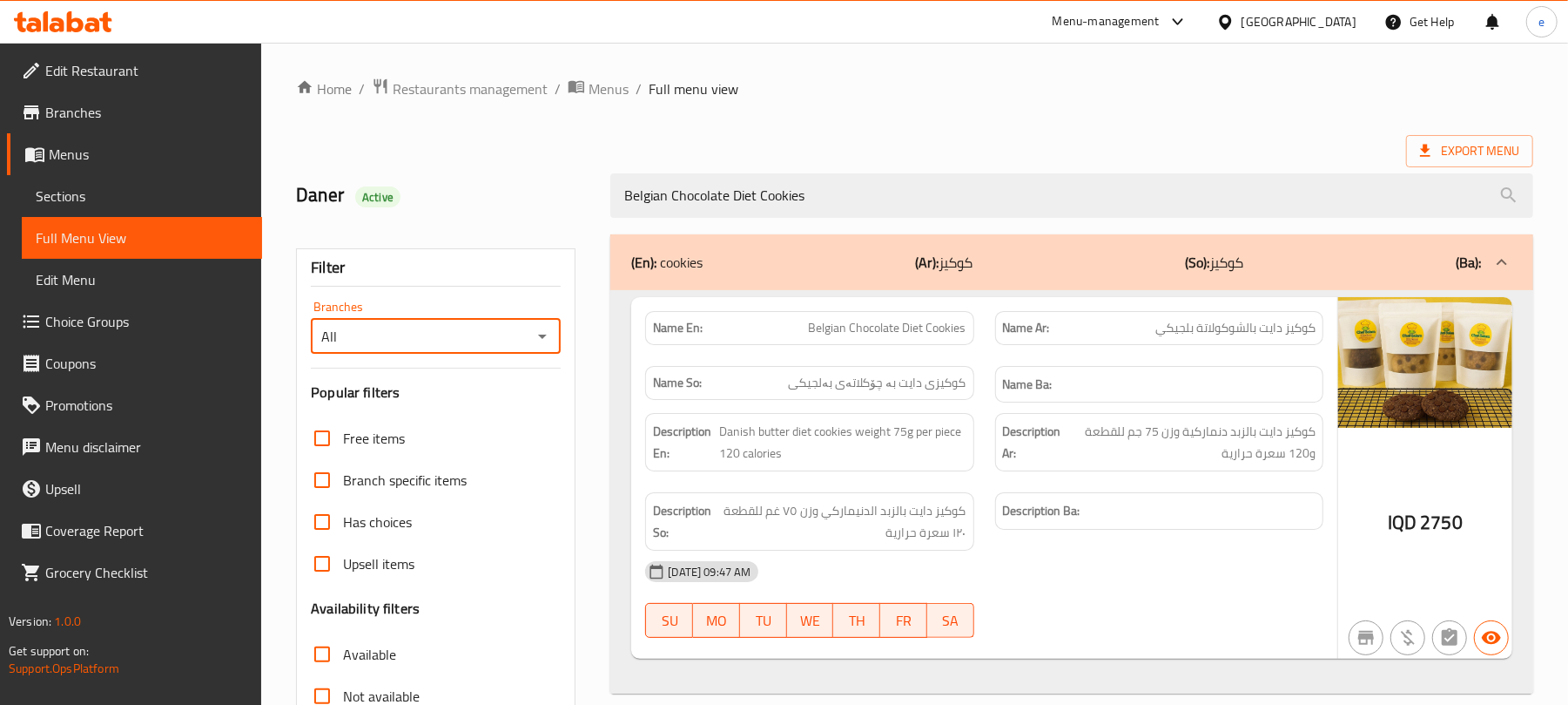
click at [537, 342] on icon "Open" at bounding box center [542, 336] width 20 height 20
click at [495, 407] on span "Al chef Salam Diet Food, Zayona" at bounding box center [418, 413] width 190 height 20
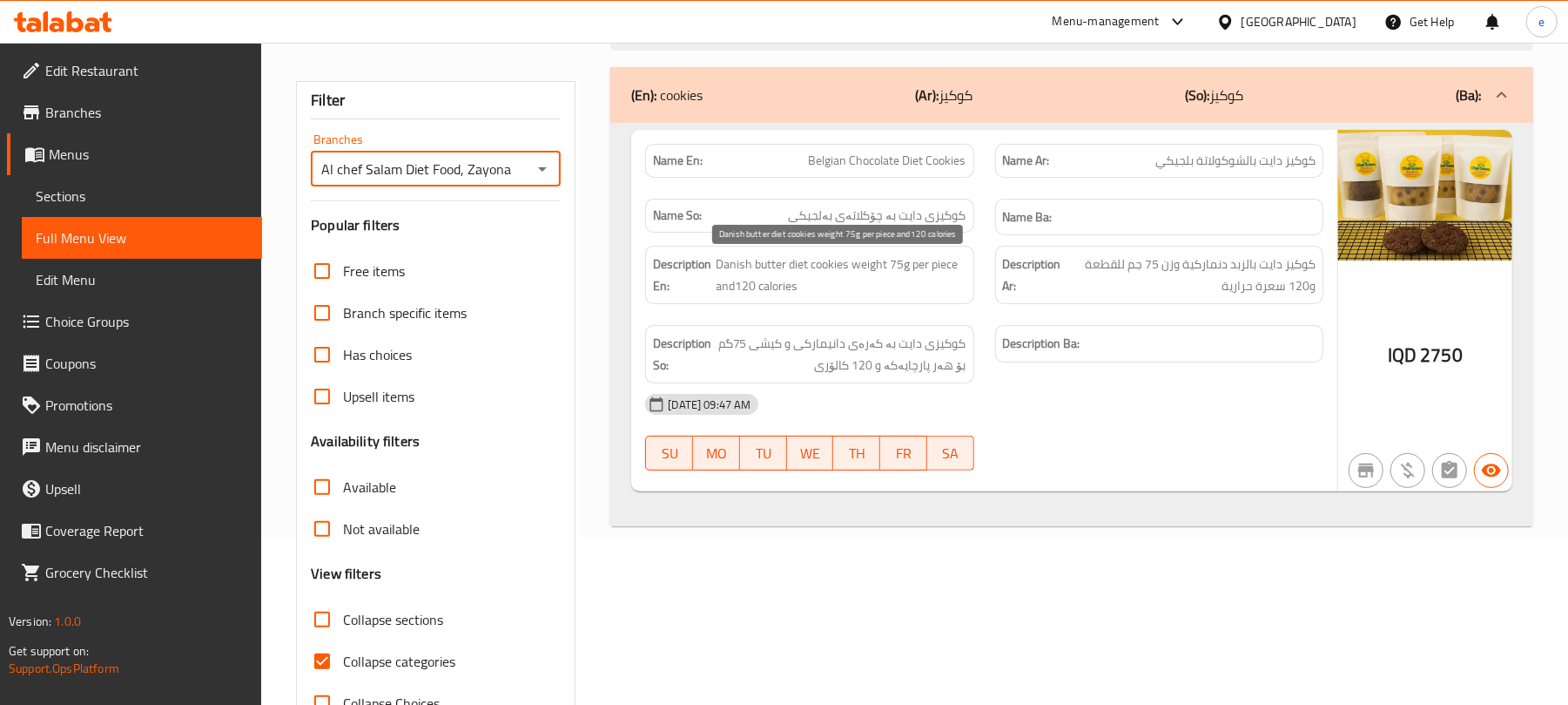
scroll to position [224, 0]
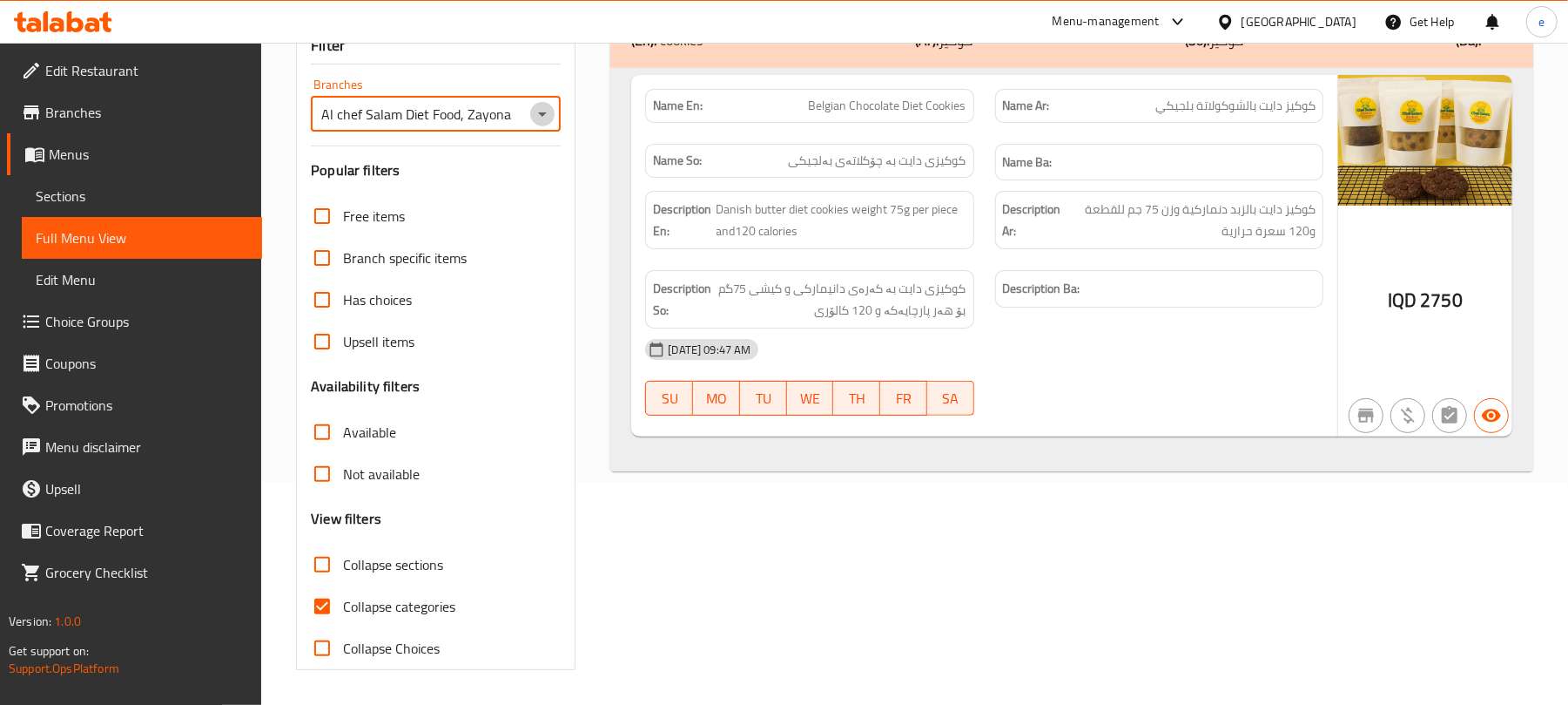
click at [538, 113] on icon "Open" at bounding box center [542, 113] width 20 height 20
click at [482, 167] on li "All" at bounding box center [434, 160] width 250 height 32
click at [541, 116] on icon "Open" at bounding box center [542, 113] width 20 height 20
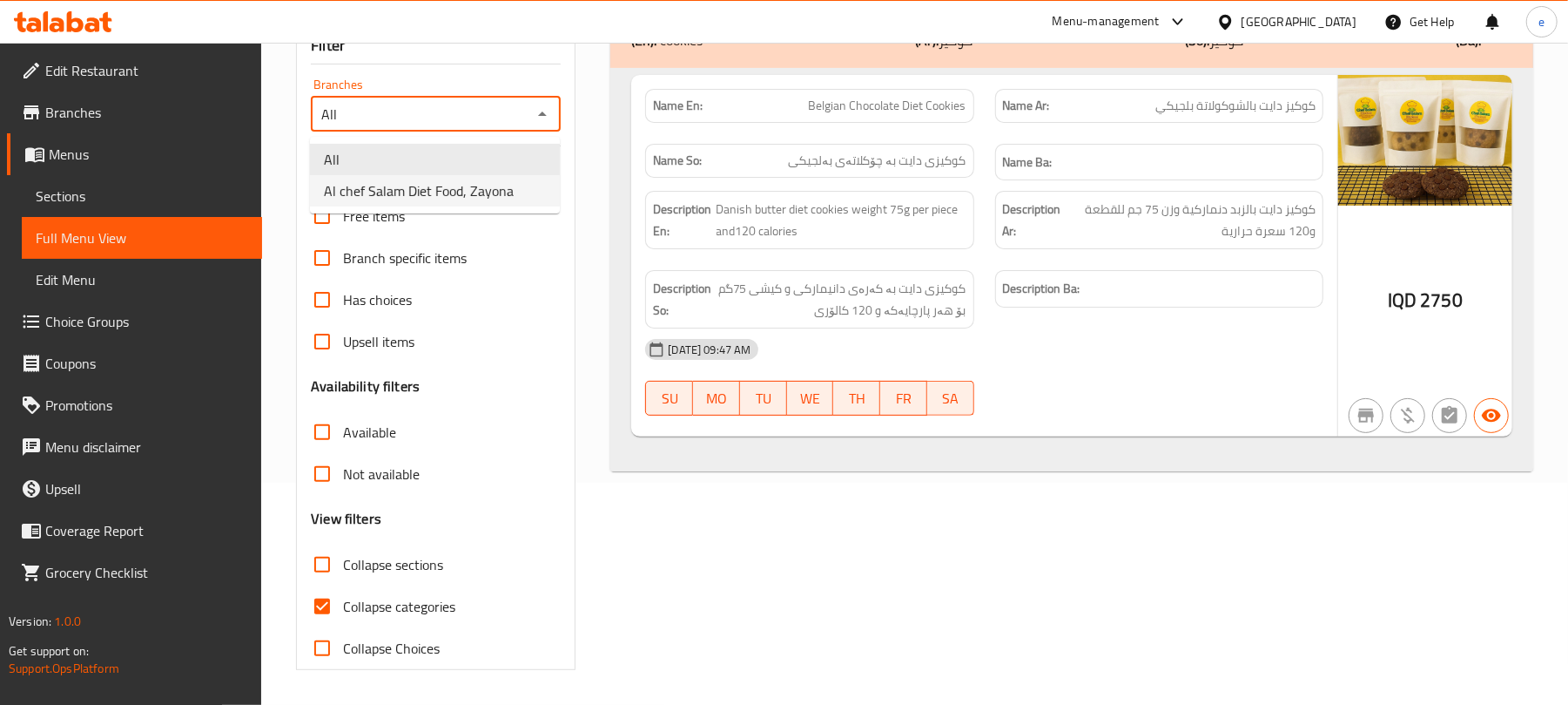
click at [507, 202] on li "Al chef Salam Diet Food, Zayona" at bounding box center [434, 191] width 250 height 32
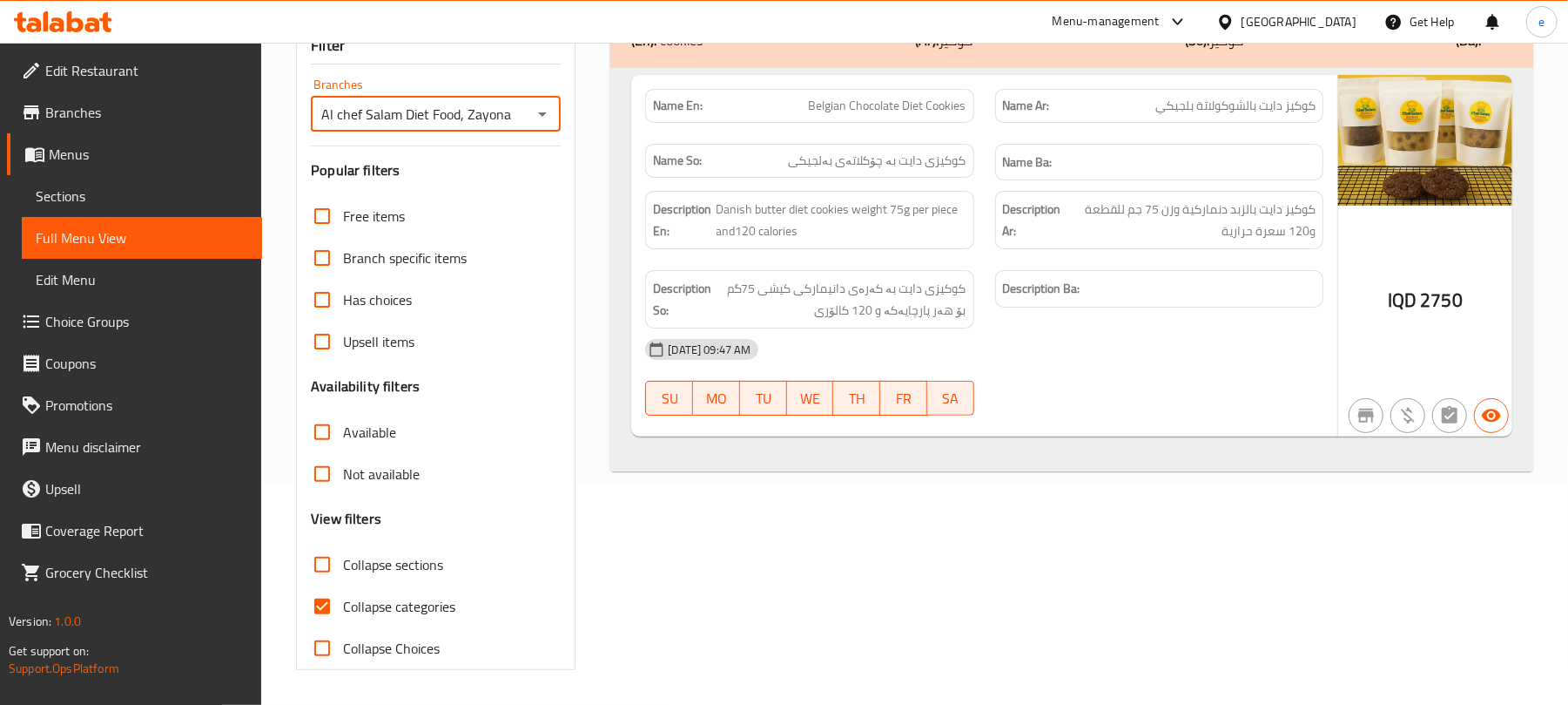
click at [547, 116] on icon "Open" at bounding box center [542, 113] width 20 height 20
click at [482, 152] on li "All" at bounding box center [434, 160] width 250 height 32
click at [541, 120] on icon "Open" at bounding box center [542, 113] width 20 height 20
click at [526, 172] on li "All" at bounding box center [434, 160] width 250 height 32
click at [536, 112] on icon "Open" at bounding box center [542, 113] width 20 height 20
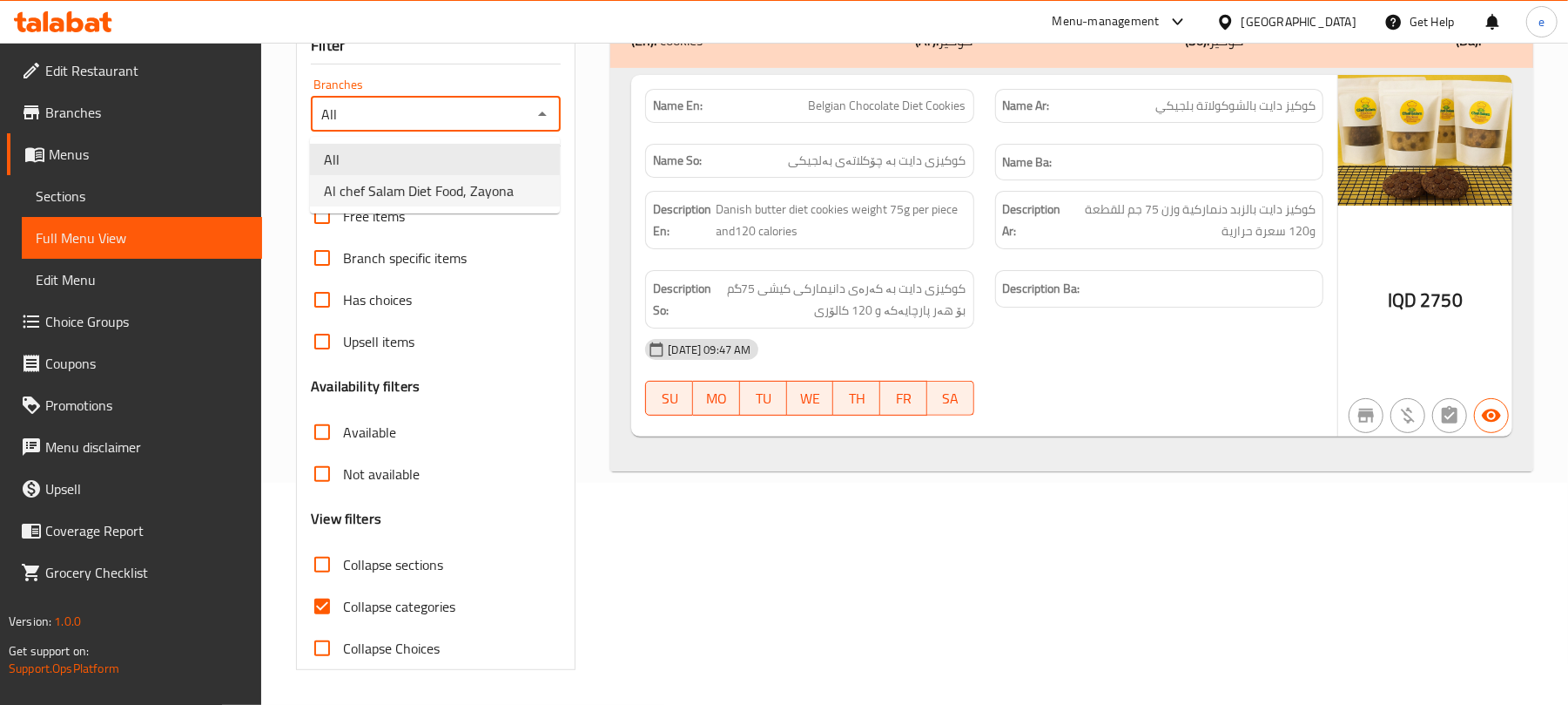
click at [520, 178] on li "Al chef Salam Diet Food, Zayona" at bounding box center [434, 191] width 250 height 32
type input "Al chef Salam Diet Food, Zayona"
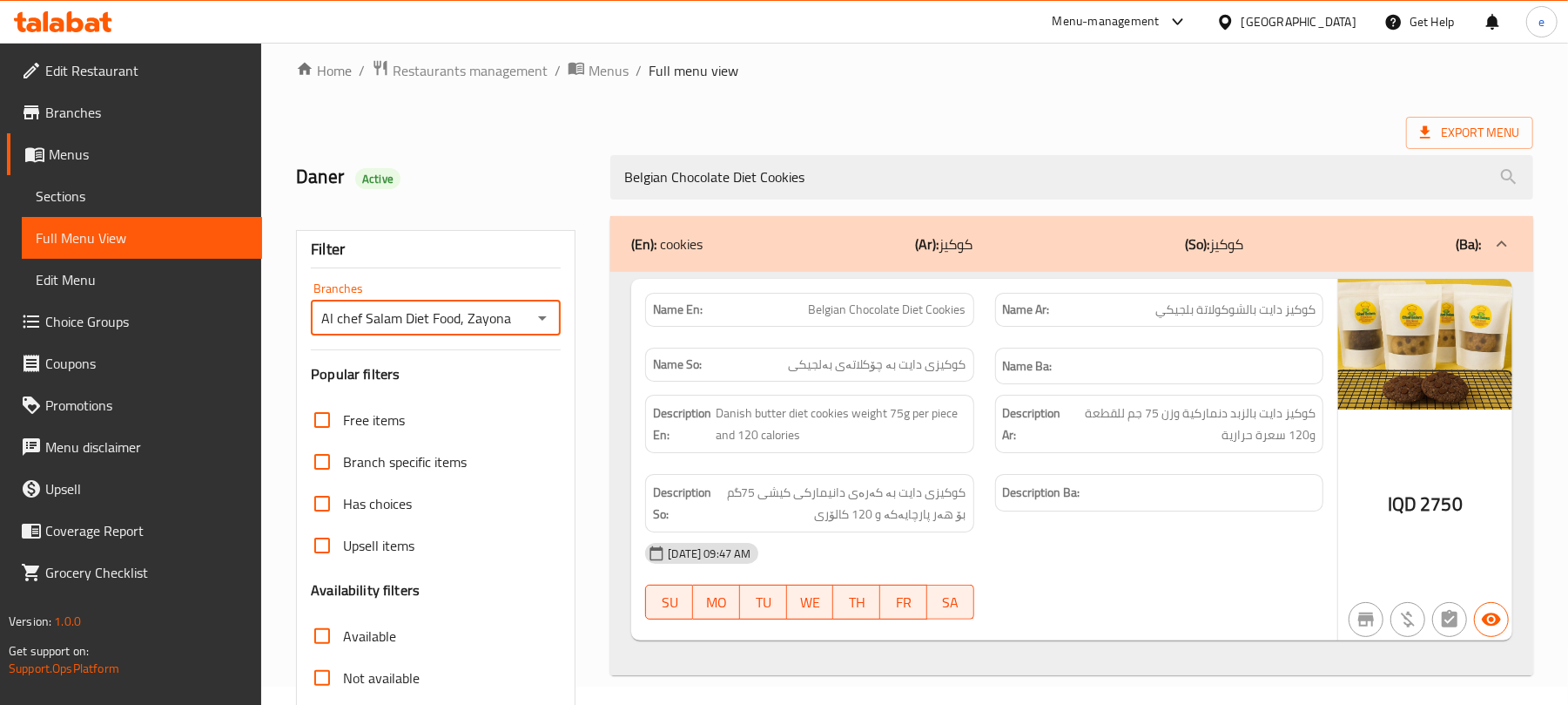
scroll to position [0, 0]
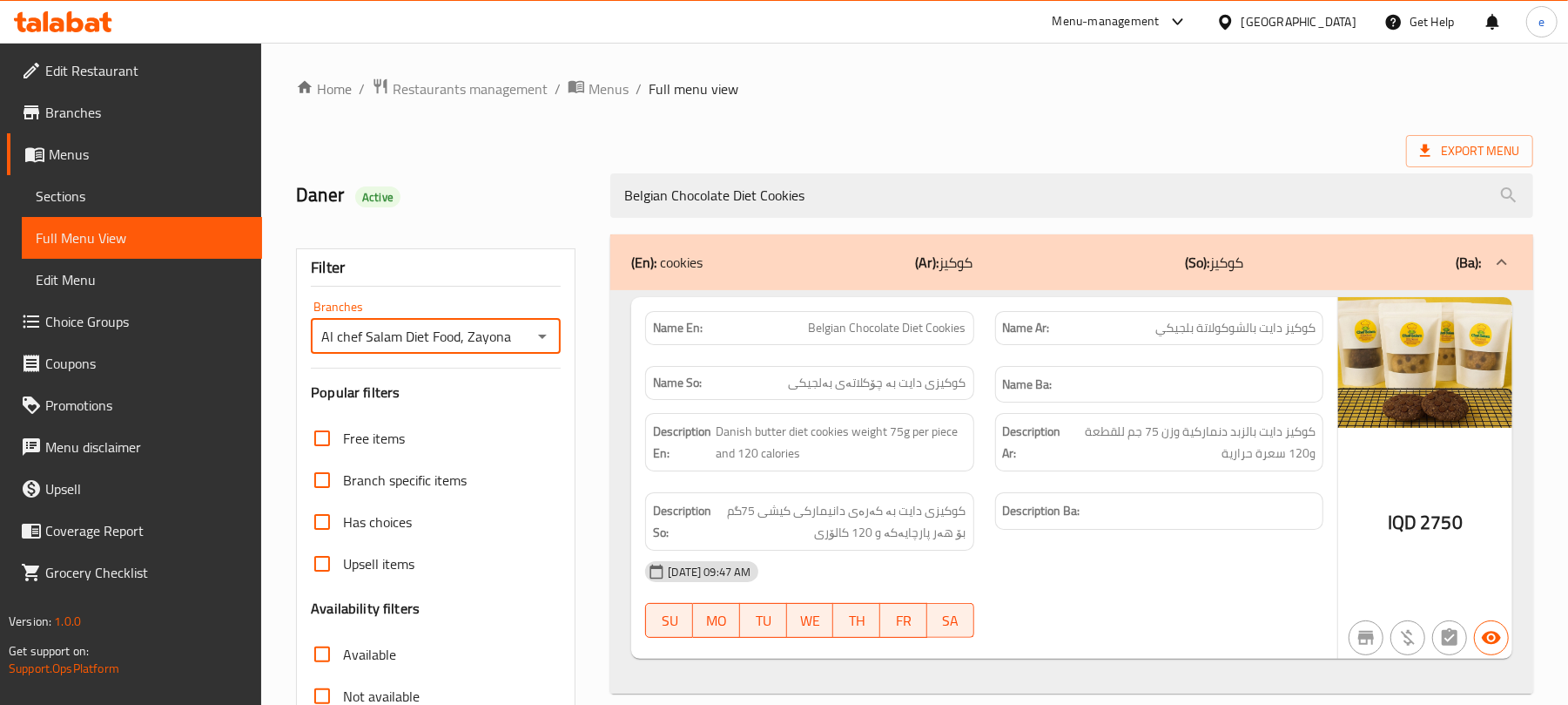
click at [75, 32] on icon at bounding box center [75, 21] width 17 height 20
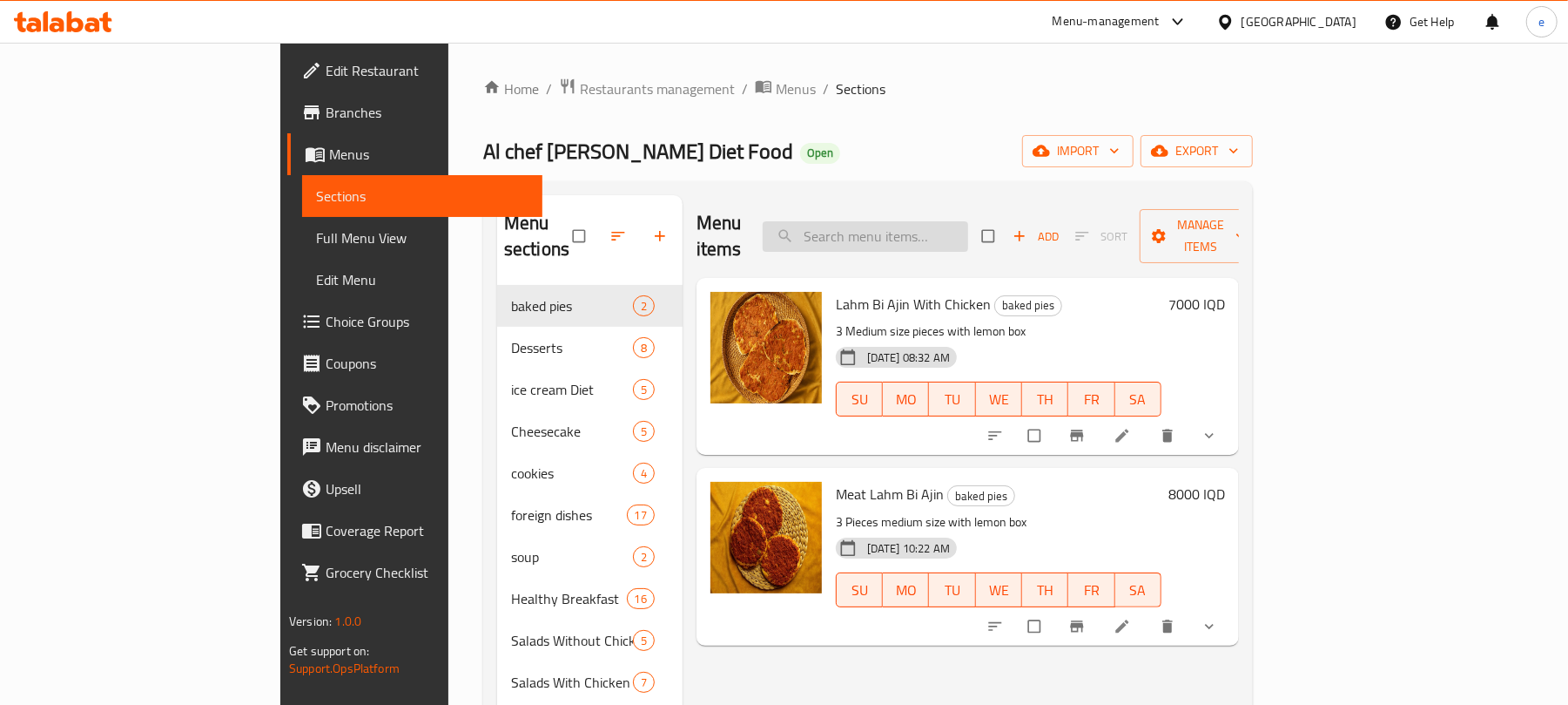
click at [920, 225] on input "search" at bounding box center [864, 236] width 205 height 31
paste input "Belgian Chocolate Diet Cookies"
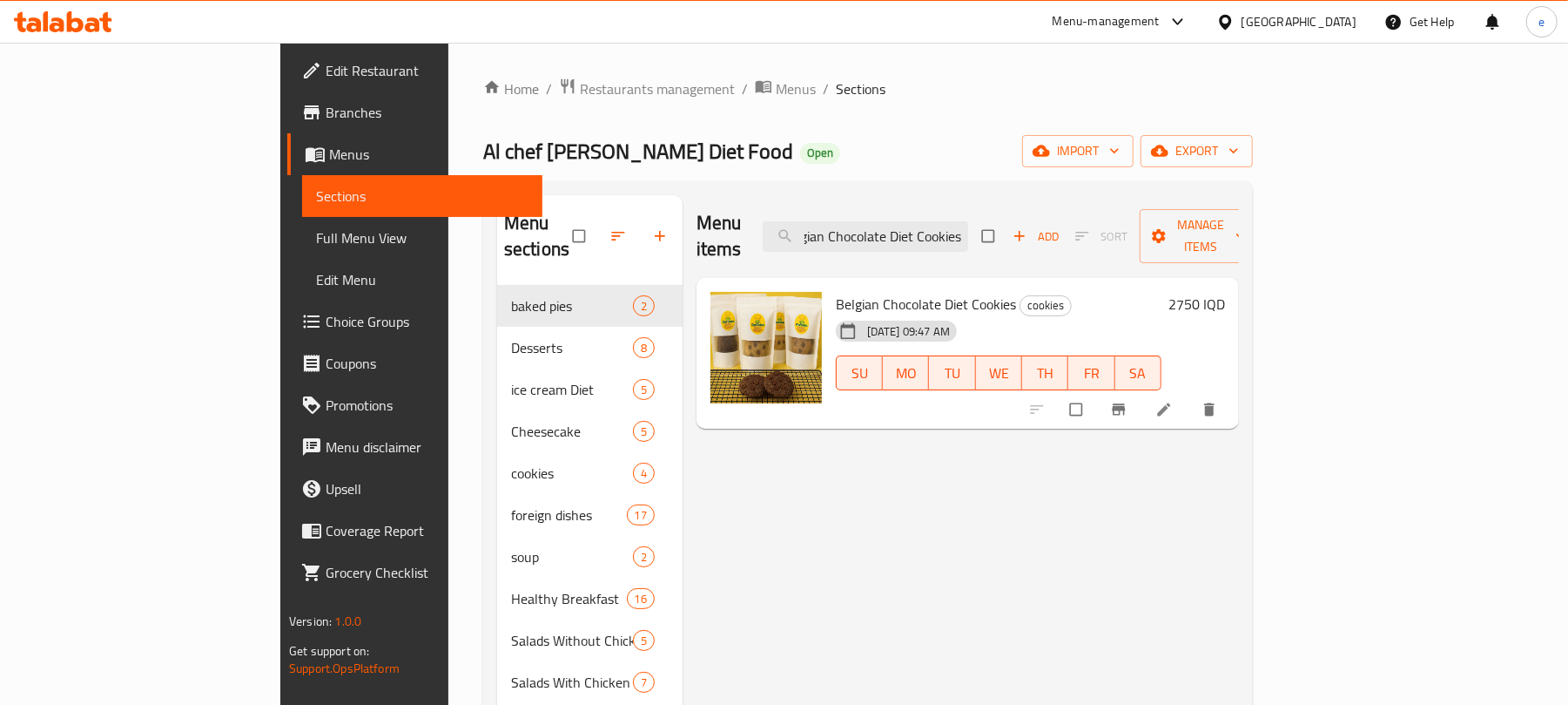
type input "Belgian Chocolate Diet Cookies"
click at [1190, 398] on li at bounding box center [1166, 409] width 48 height 28
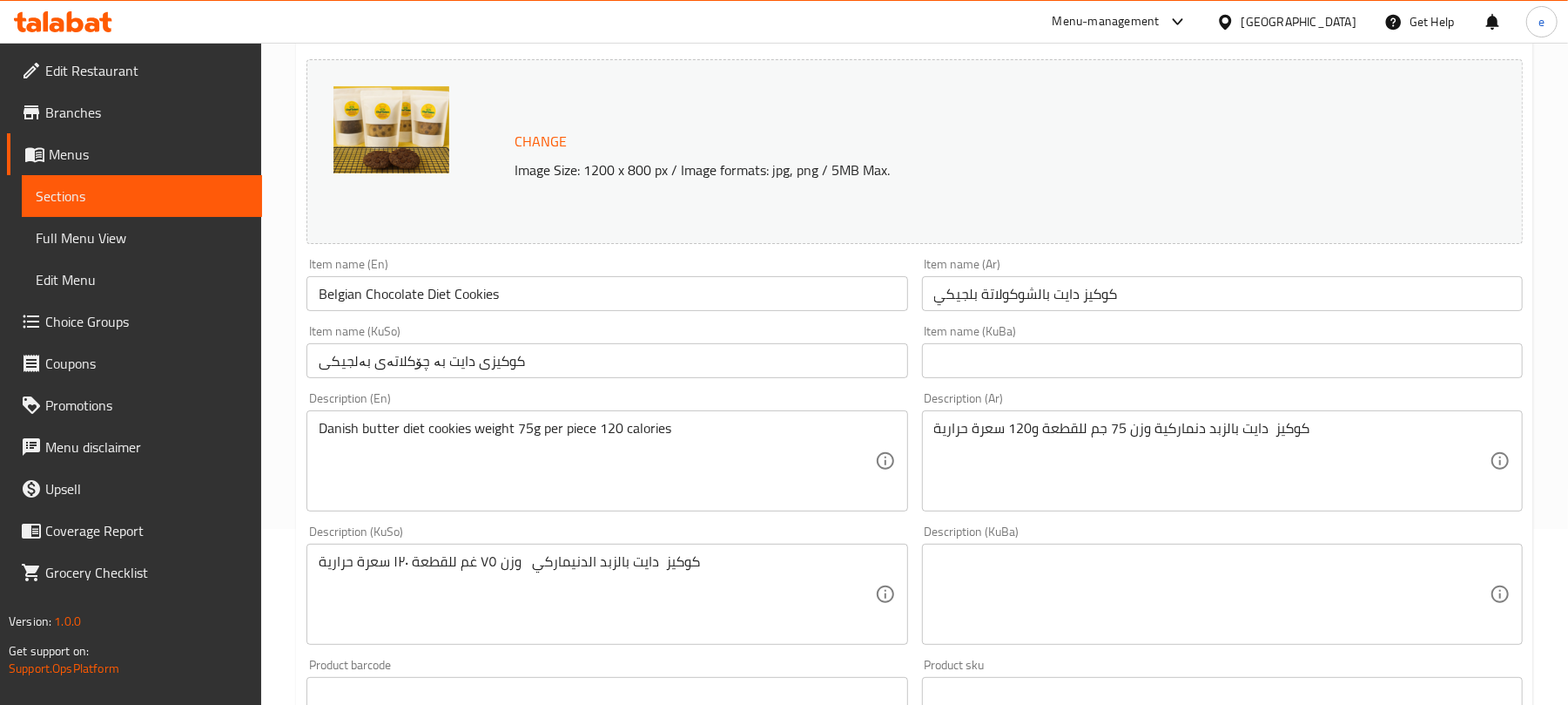
scroll to position [232, 0]
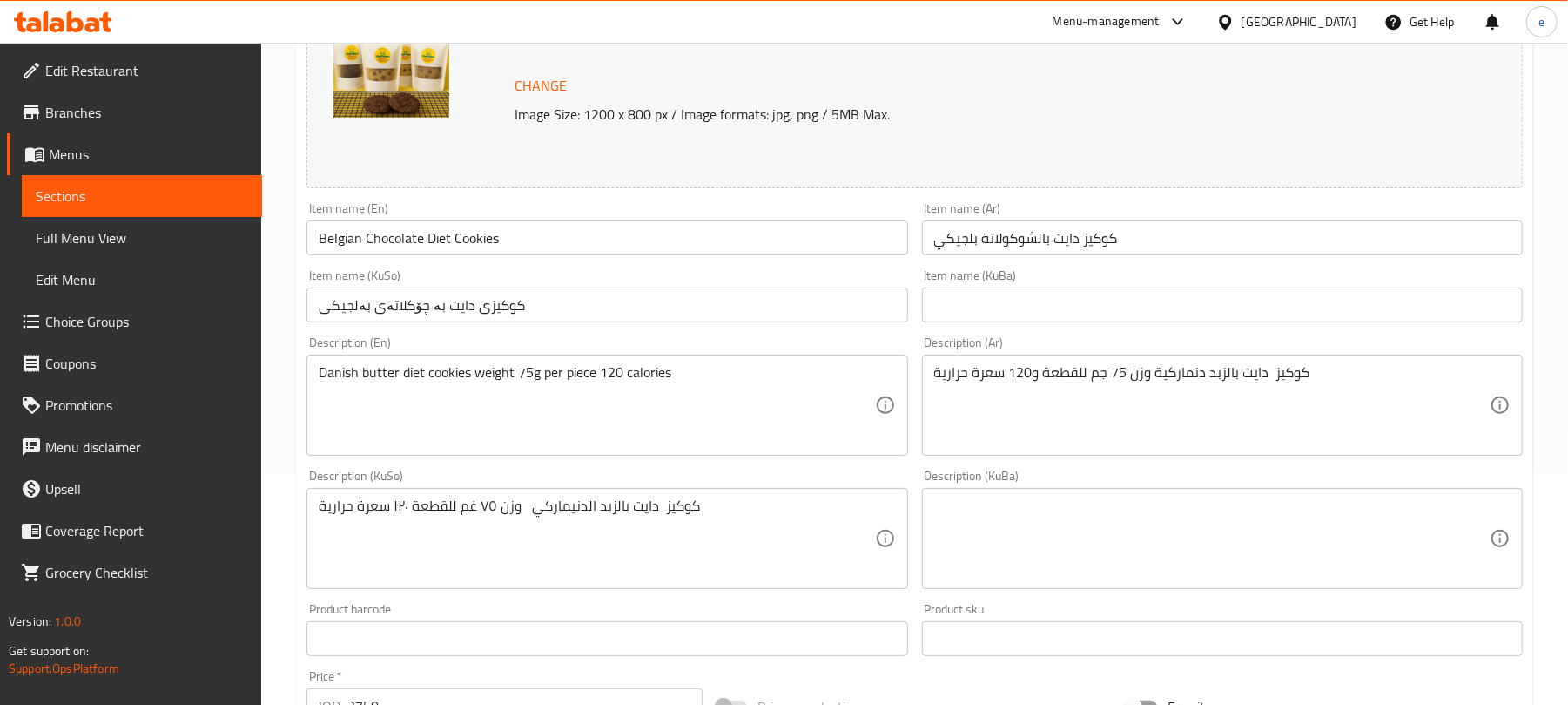
click at [672, 496] on div "كوكيز دايت بالزبد الدنيماركي وزن ٧٥ غم للقطعة ١٢٠ سعرة حرارية Description (KuSo)" at bounding box center [607, 539] width 600 height 101
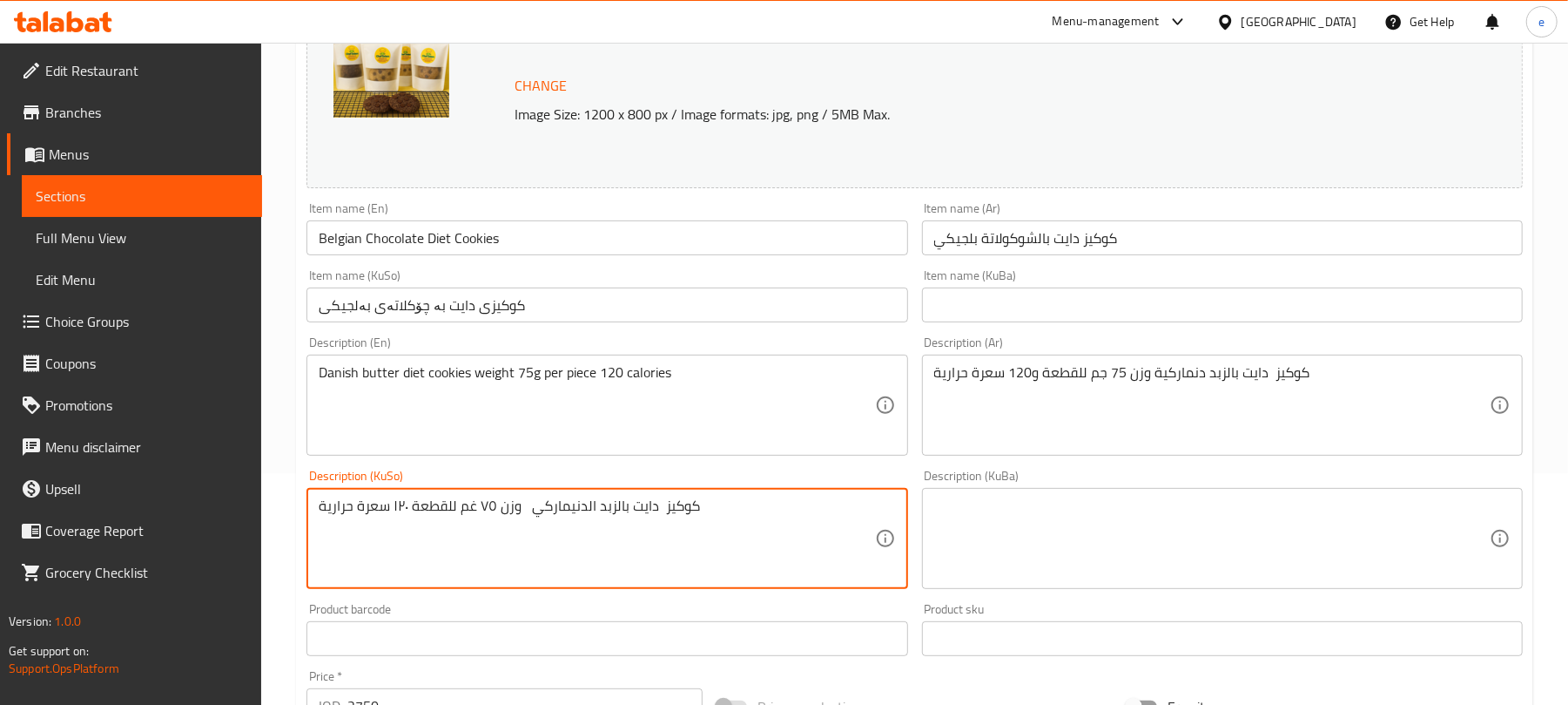
click at [682, 548] on textarea "كوكيز دايت بالزبد الدنيماركي وزن ٧٥ غم للقطعة ١٢٠ سعرة حرارية" at bounding box center [597, 539] width 556 height 83
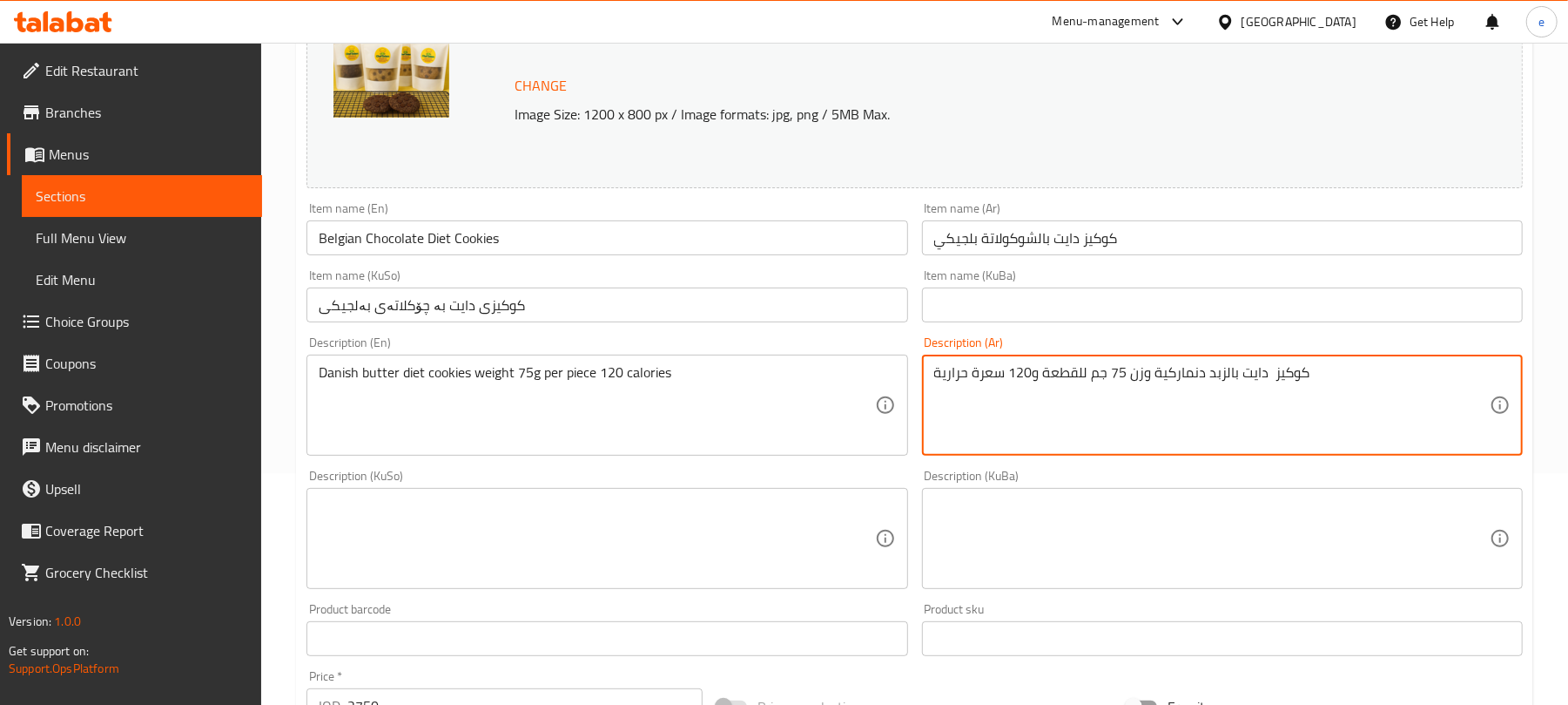
click at [1022, 443] on textarea "كوكيز دايت بالزبد دنماركية وزن 75 جم للقطعة و120 سعرة حرارية" at bounding box center [1212, 406] width 556 height 83
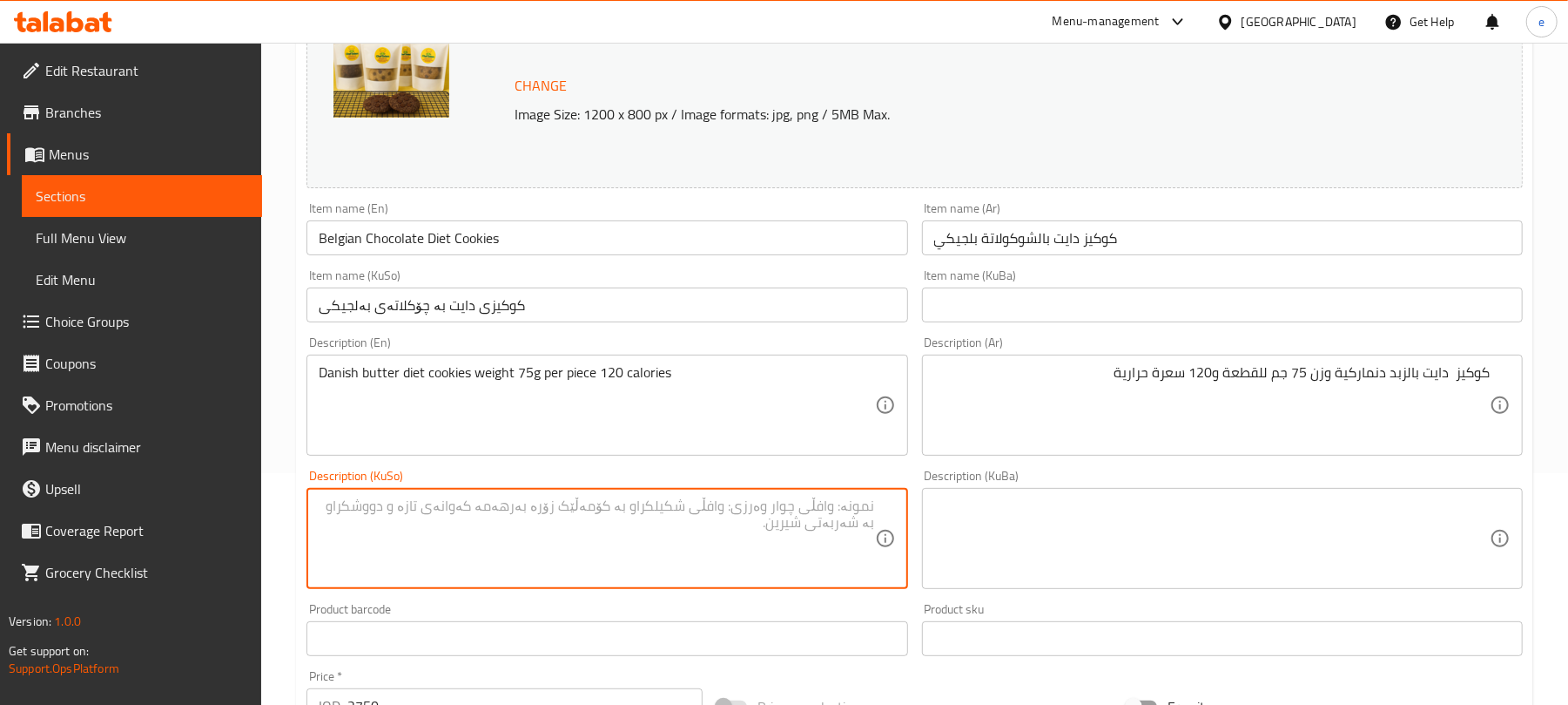
click at [785, 547] on textarea at bounding box center [597, 539] width 556 height 83
type textarea "کوکیزی دایت بە کەرەی دانیمارکی و کیشی 75گم بۆ هەر پارچایەکە و 120 کالۆری"
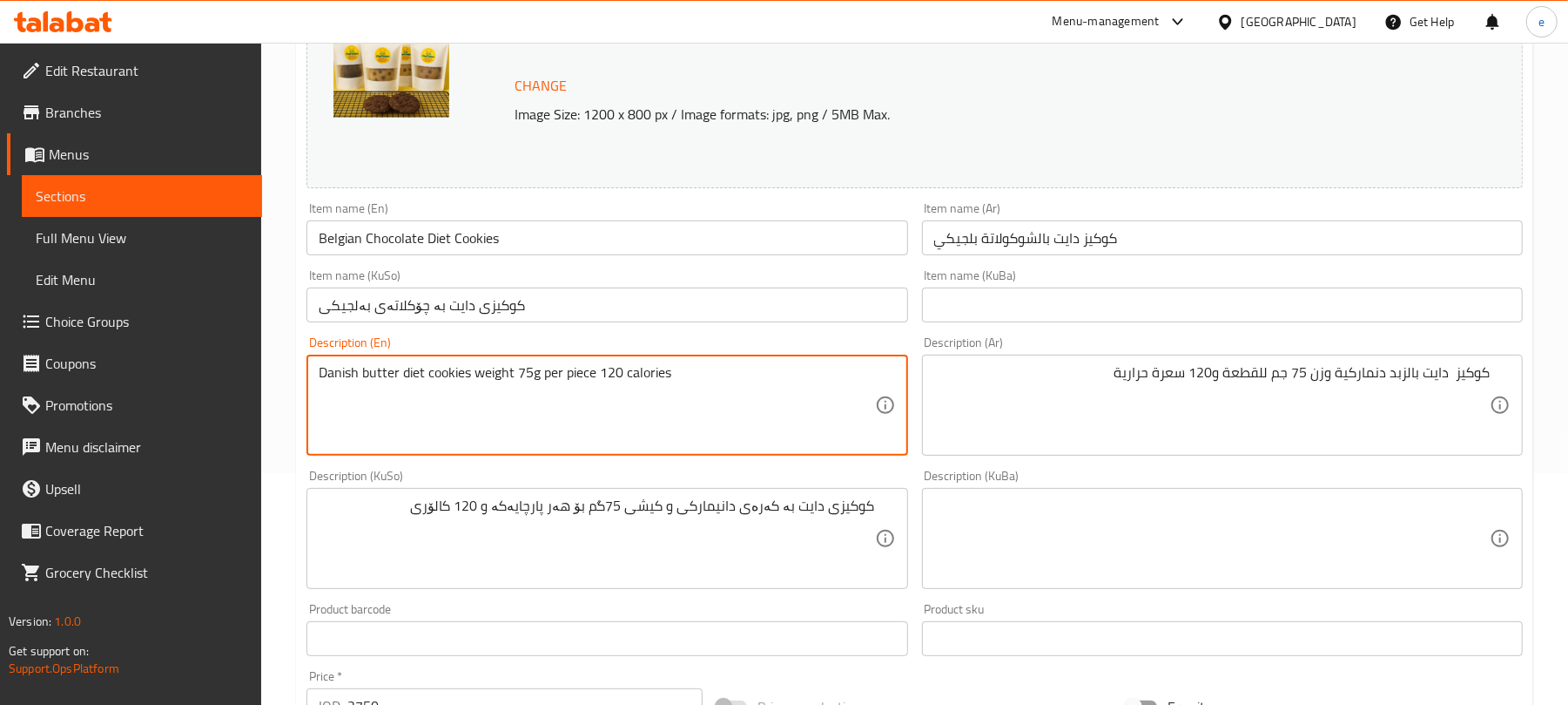
click at [598, 379] on textarea "Danish butter diet cookies weight 75g per piece 120 calories" at bounding box center [597, 406] width 556 height 83
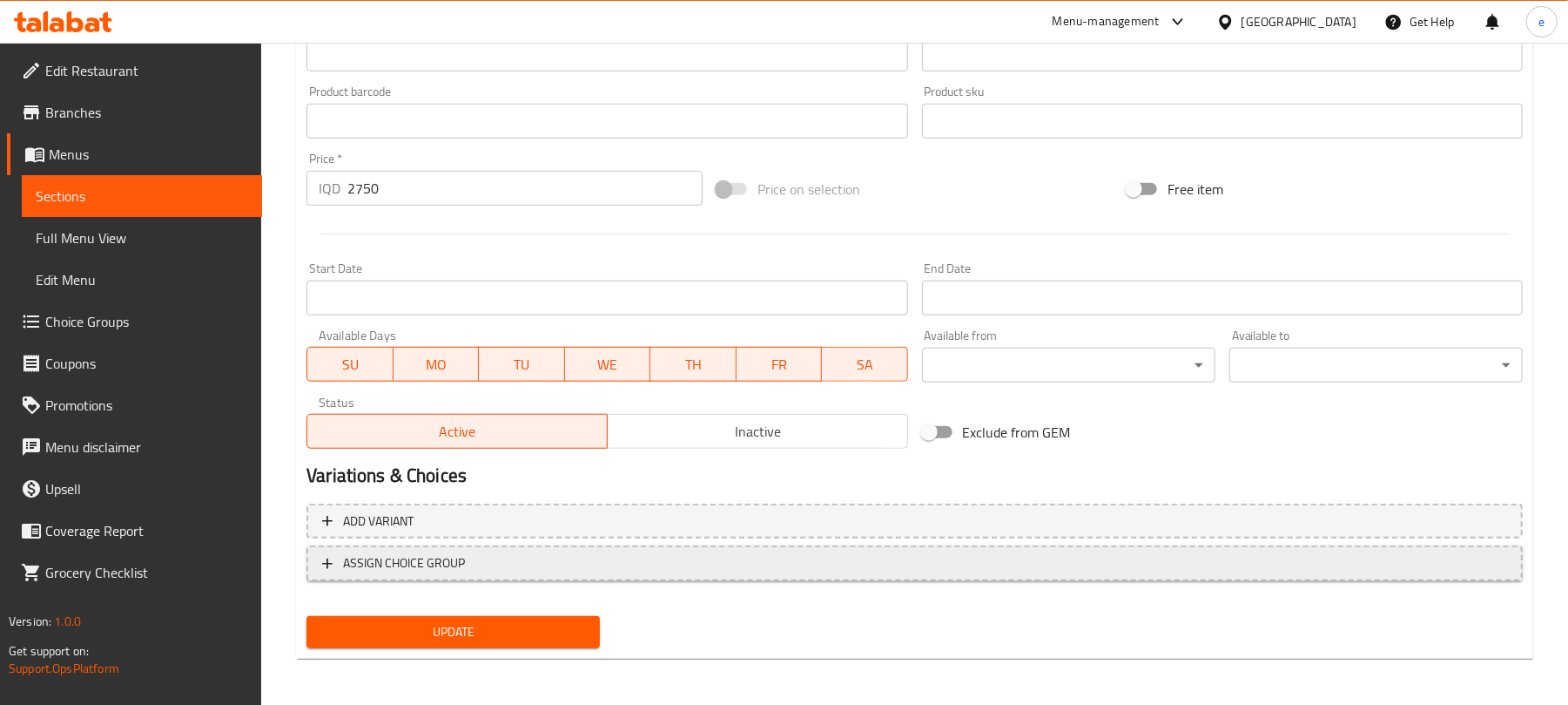
scroll to position [750, 0]
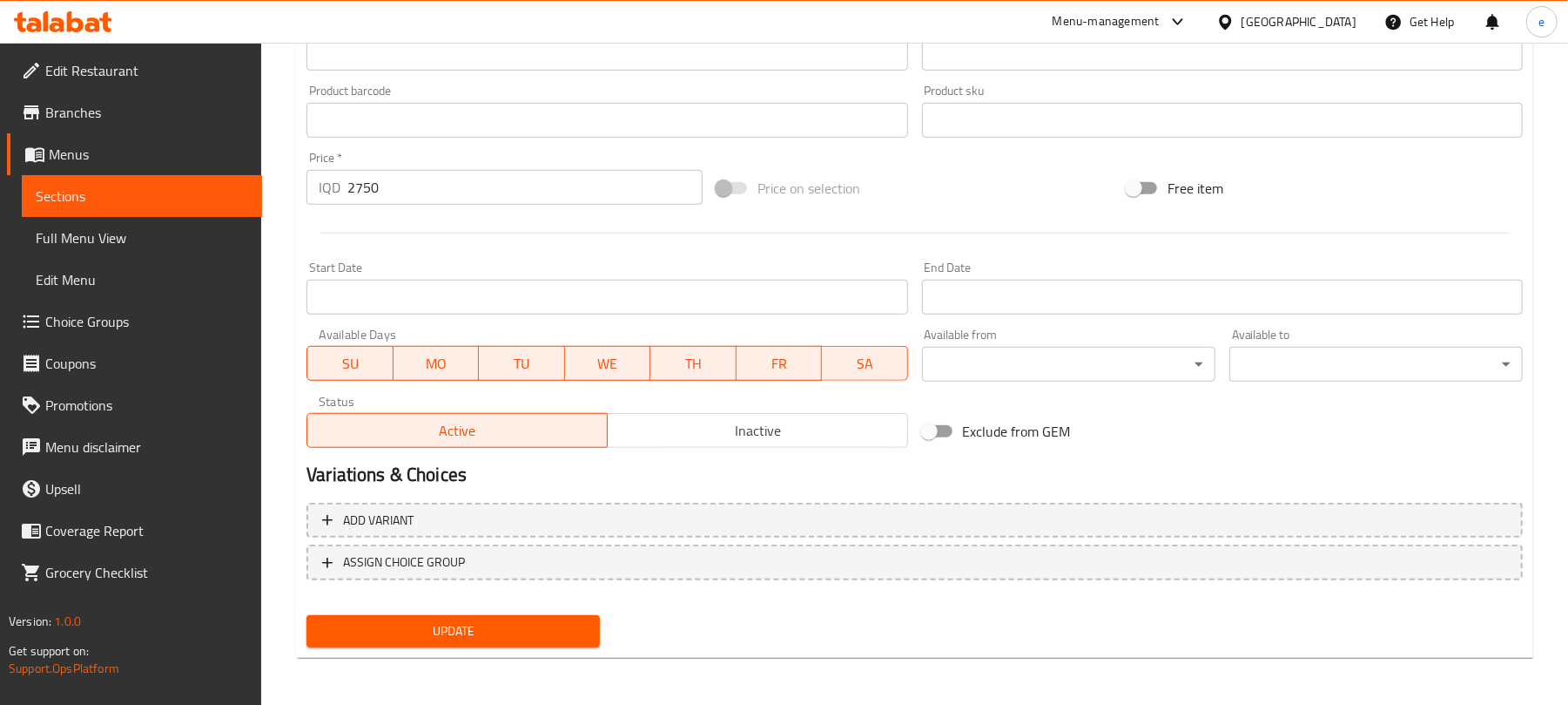
type textarea "Danish butter diet cookies weight 75g per piece and120 calories"
click at [524, 636] on span "Update" at bounding box center [454, 631] width 266 height 21
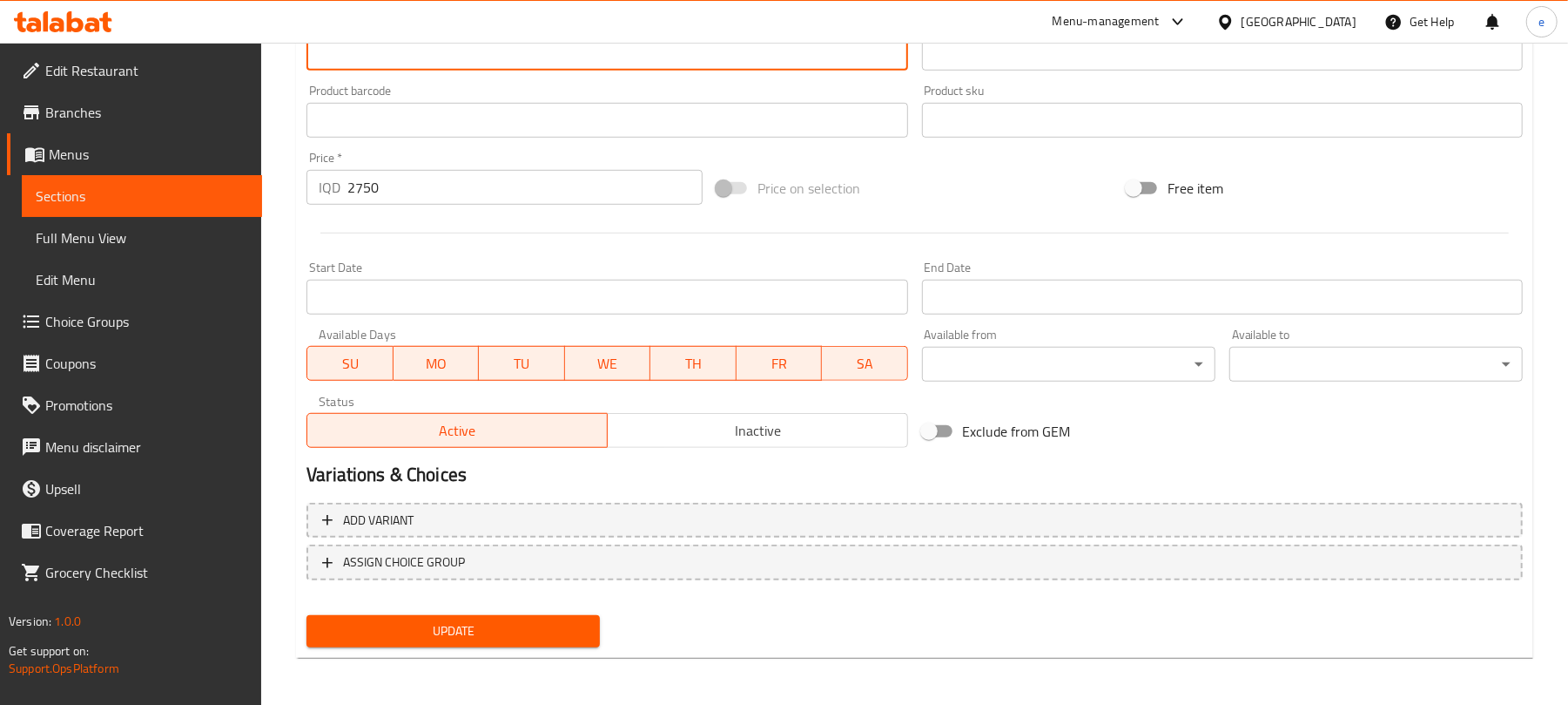
type textarea "کوکیزی دایت بە کەرەی دانیمارکی کیشی 75گم بۆ هەر پارچایەکە و 120 کالۆری"
click at [542, 632] on span "Update" at bounding box center [454, 631] width 266 height 21
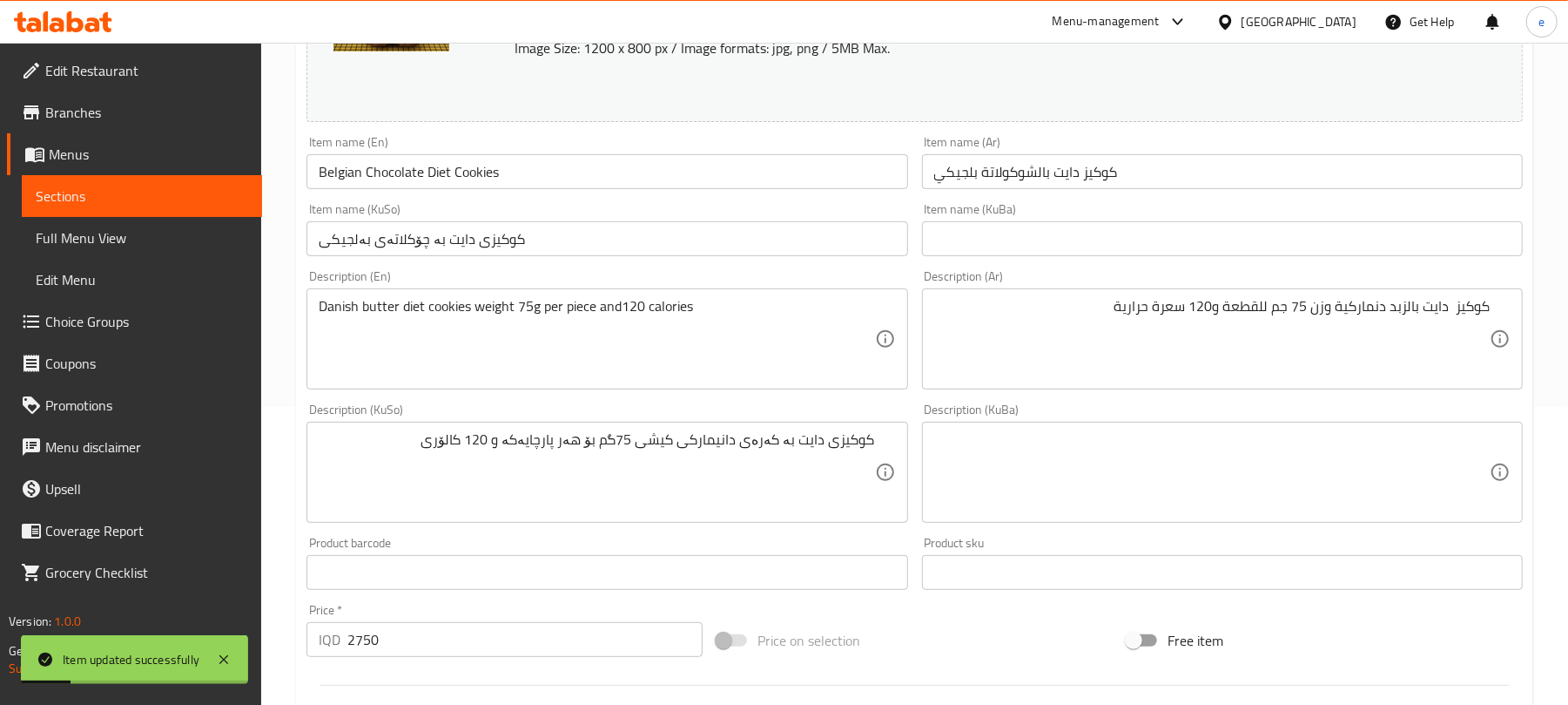
scroll to position [286, 0]
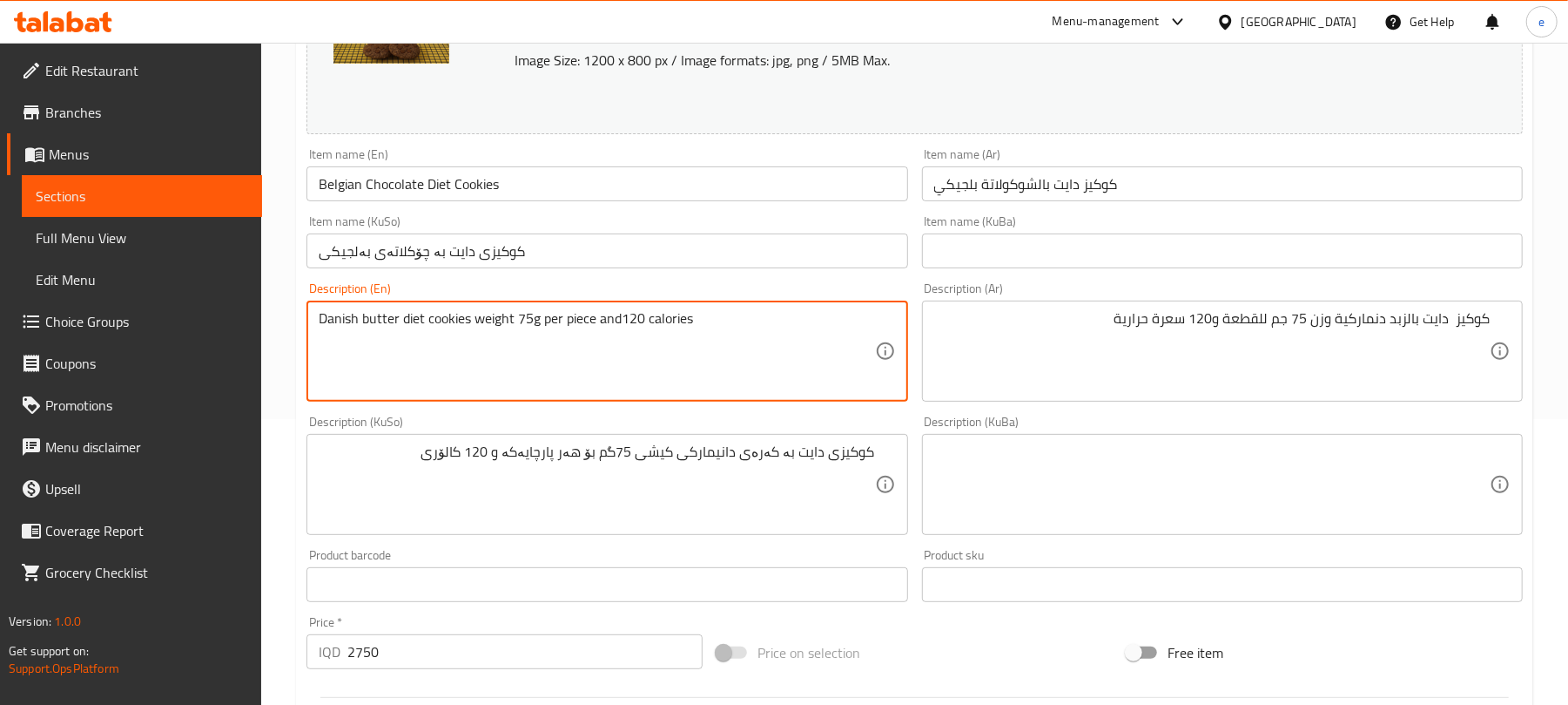
click at [617, 321] on textarea "Danish butter diet cookies weight 75g per piece and120 calories" at bounding box center [597, 351] width 556 height 83
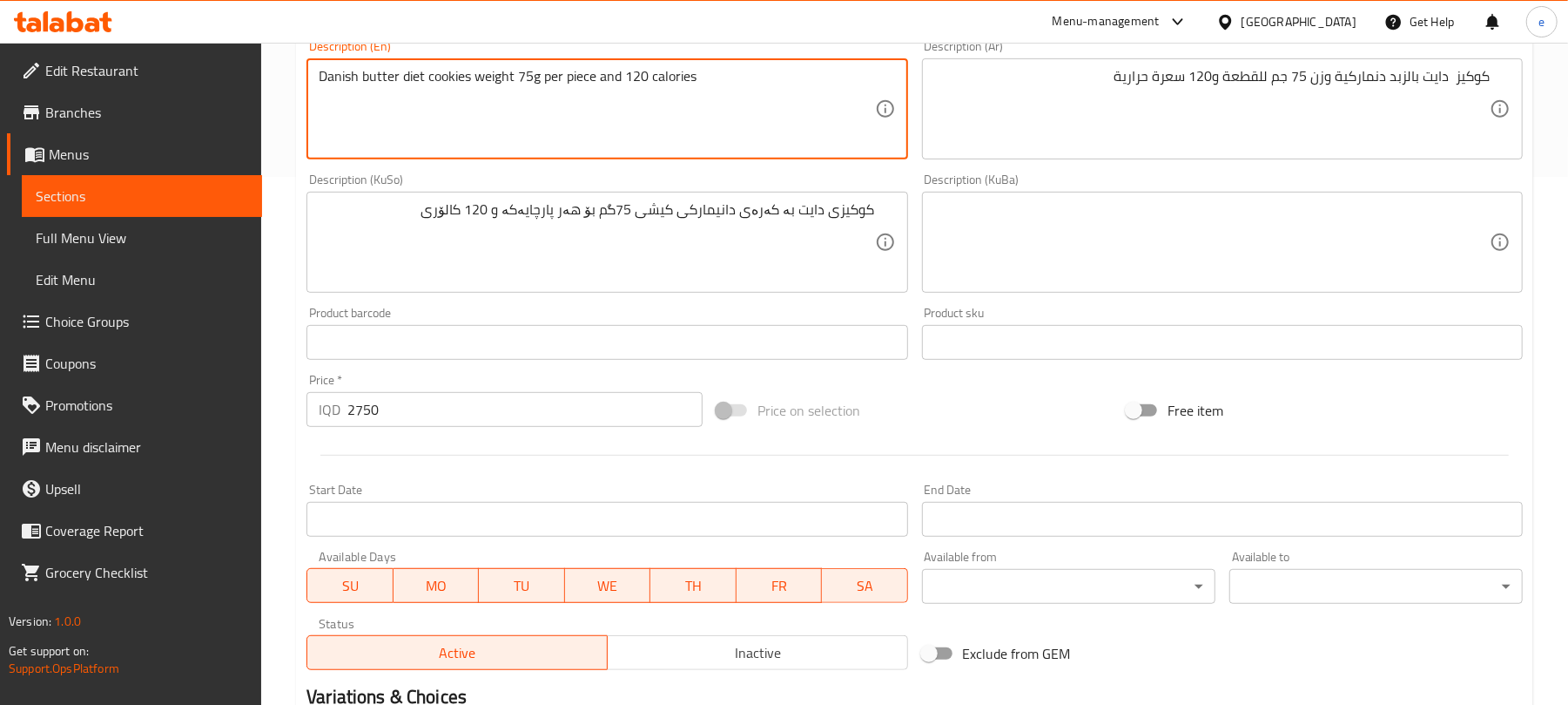
scroll to position [750, 0]
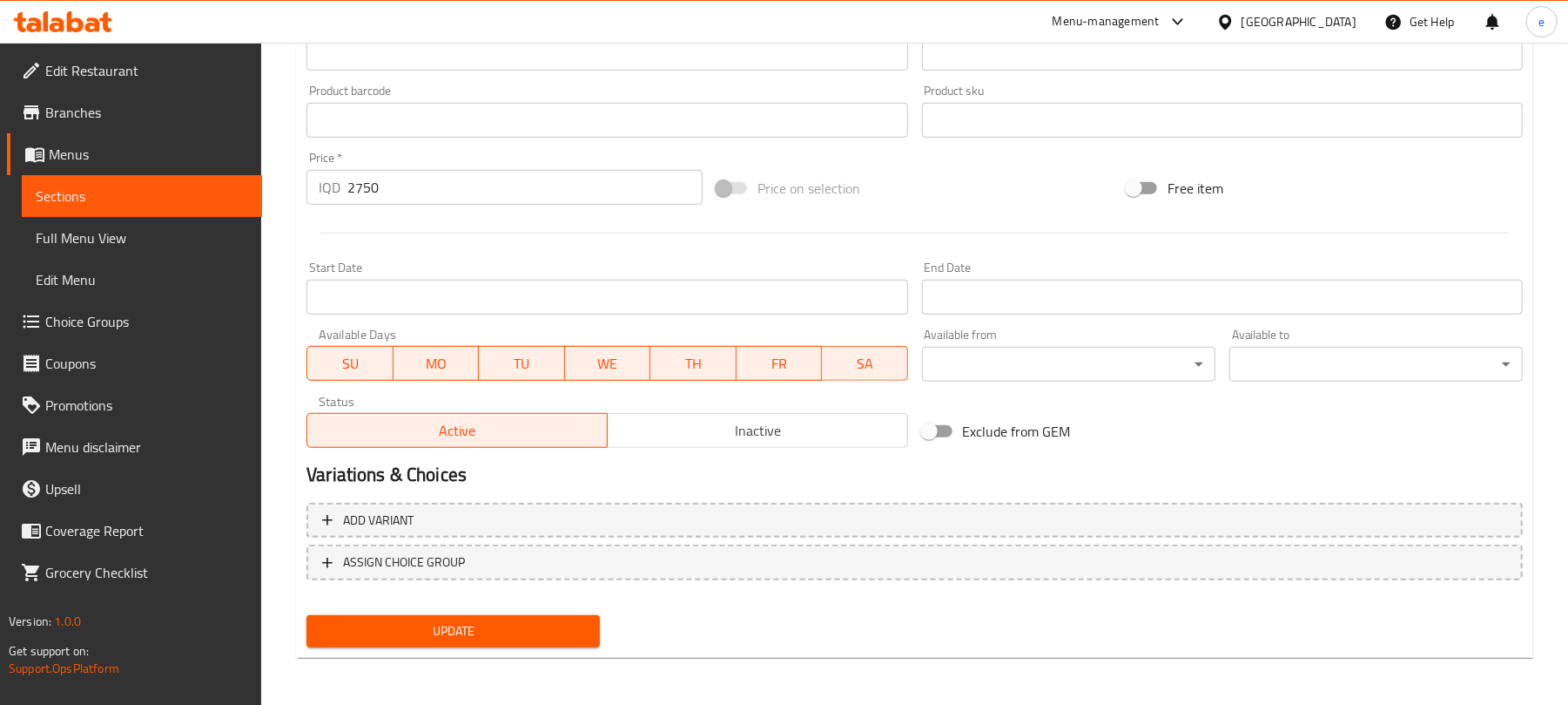
type textarea "Danish butter diet cookies weight 75g per piece and 120 calories"
click at [534, 629] on span "Update" at bounding box center [454, 631] width 266 height 21
click at [64, 18] on icon at bounding box center [63, 21] width 99 height 20
